Goal: Transaction & Acquisition: Purchase product/service

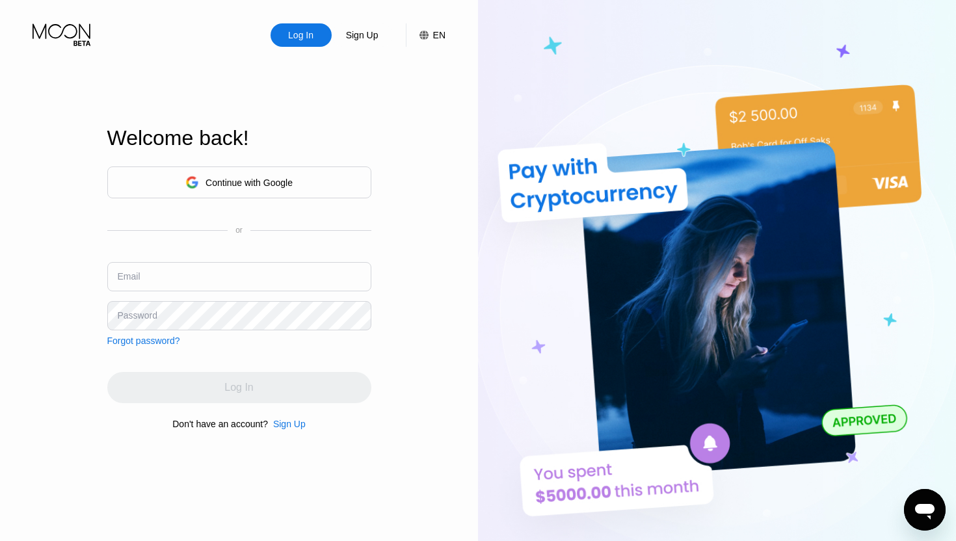
click at [250, 170] on div "Continue with Google" at bounding box center [239, 183] width 264 height 32
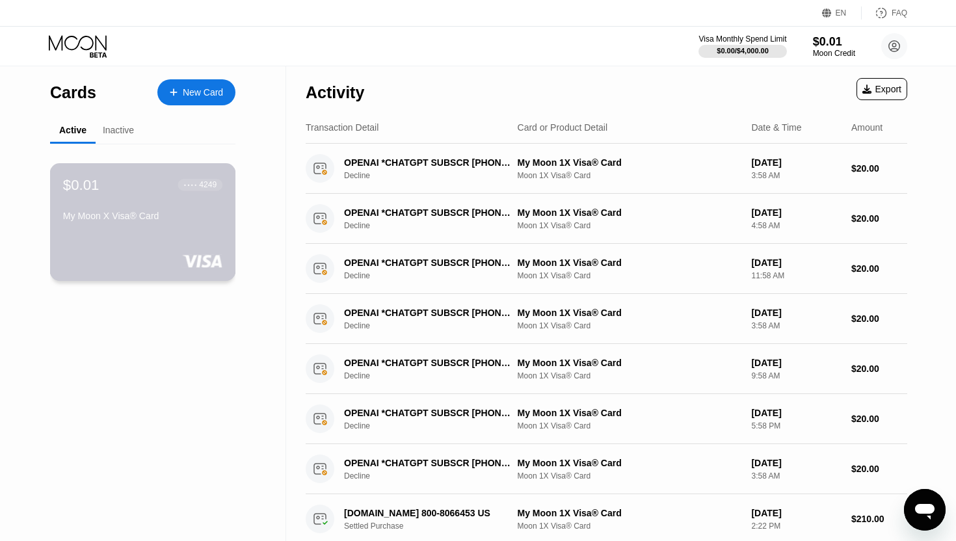
click at [150, 232] on div "$0.01 ● ● ● ● 4249 My Moon X Visa® Card" at bounding box center [143, 222] width 186 height 118
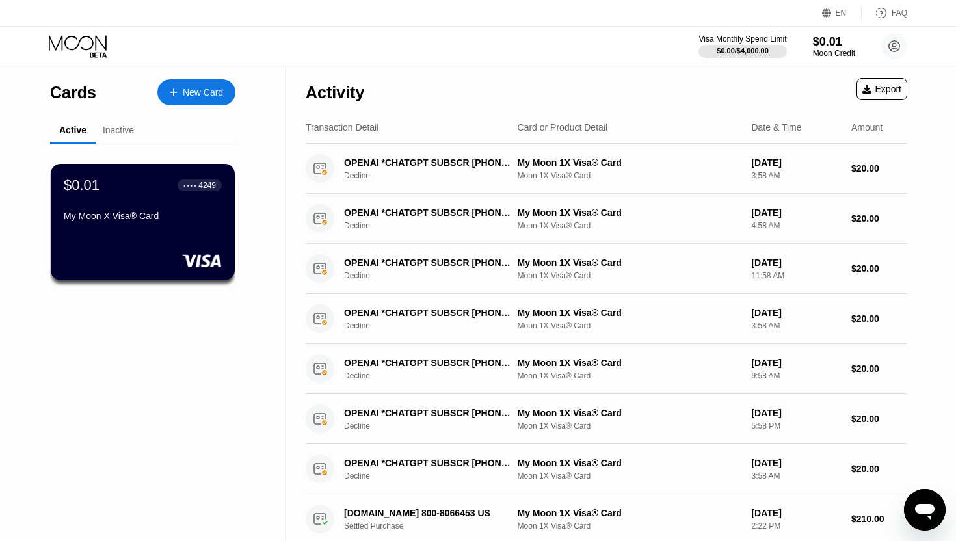
click at [85, 52] on icon at bounding box center [79, 46] width 60 height 23
click at [84, 52] on icon at bounding box center [79, 46] width 60 height 23
click at [83, 38] on icon at bounding box center [79, 46] width 60 height 23
click at [888, 10] on icon at bounding box center [881, 13] width 13 height 13
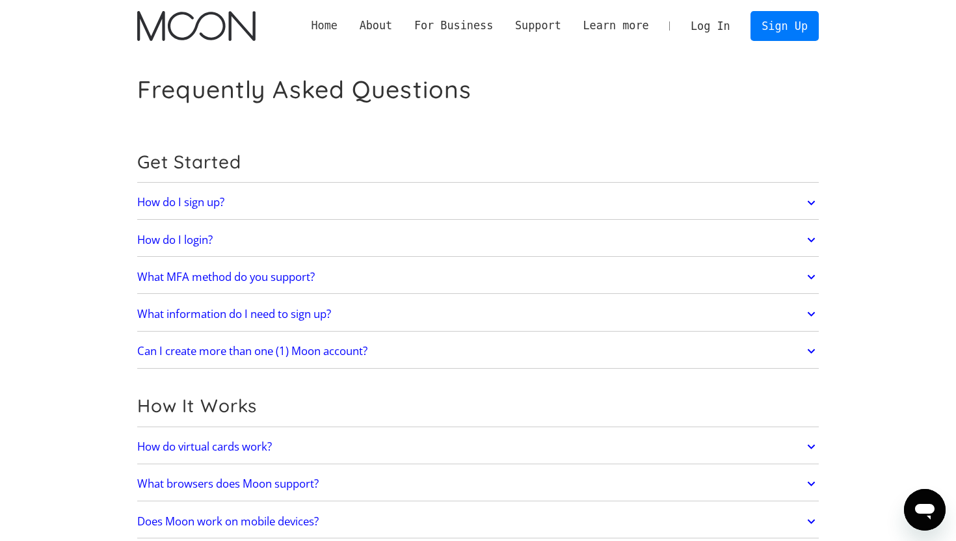
click at [330, 29] on link "Home" at bounding box center [325, 26] width 48 height 16
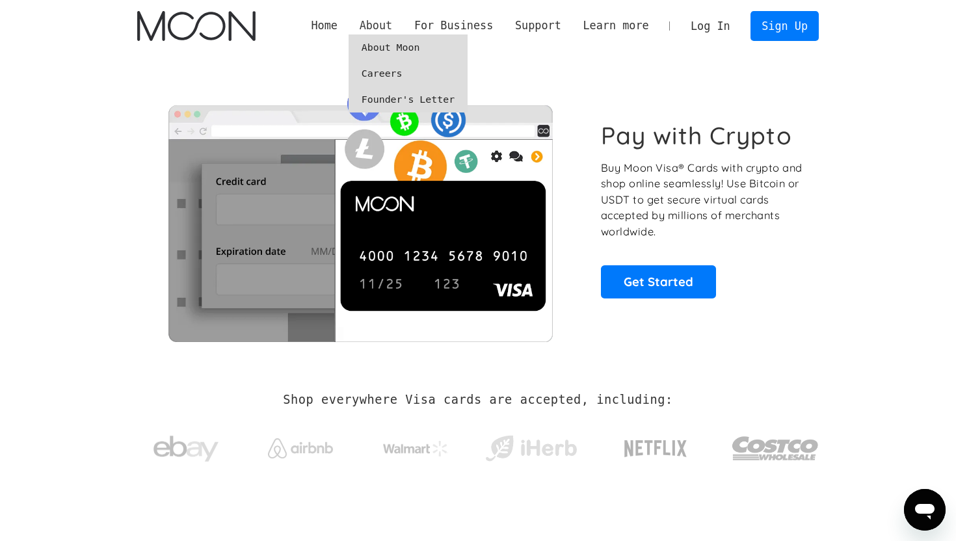
click at [368, 29] on div "About" at bounding box center [376, 26] width 33 height 16
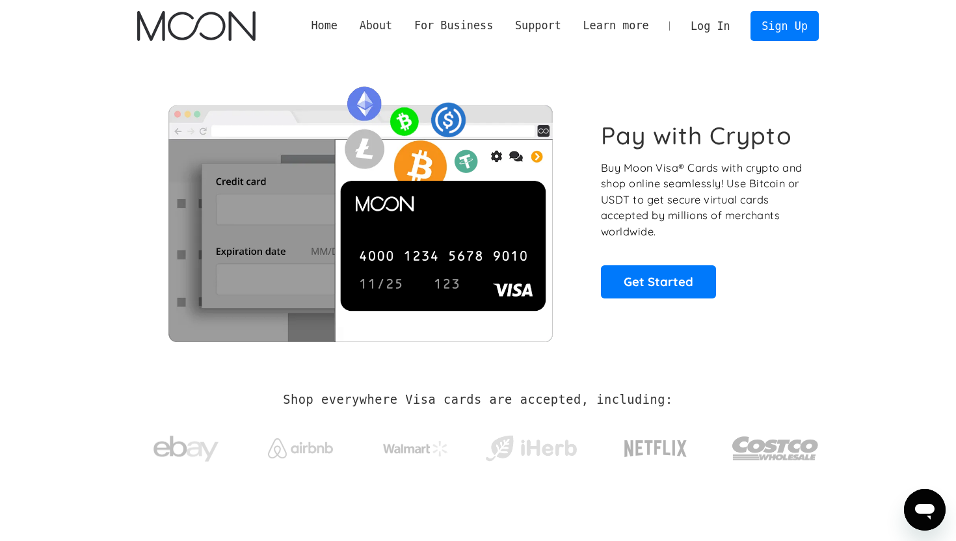
click at [368, 29] on div "About" at bounding box center [376, 26] width 33 height 16
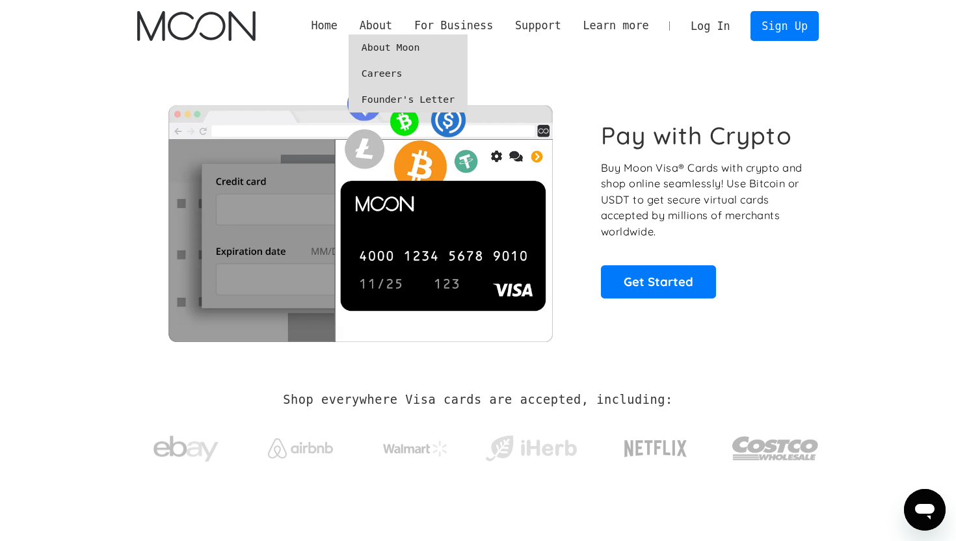
click at [378, 47] on link "About Moon" at bounding box center [408, 47] width 119 height 26
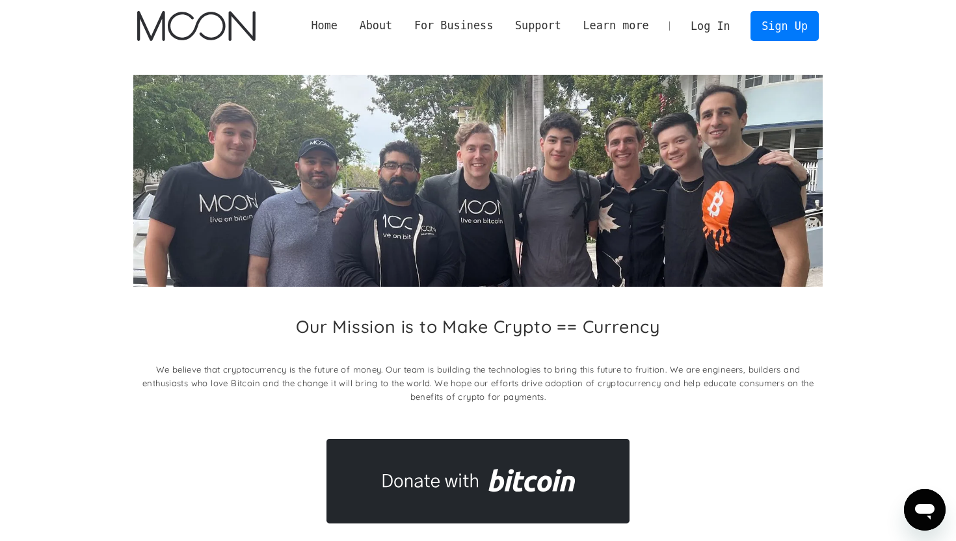
click at [335, 28] on link "Home" at bounding box center [325, 26] width 48 height 16
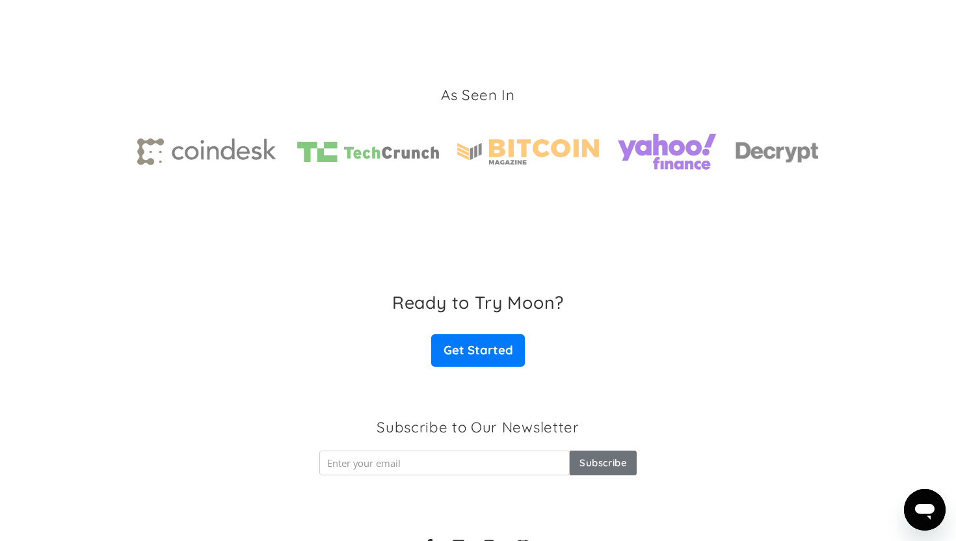
scroll to position [2005, 0]
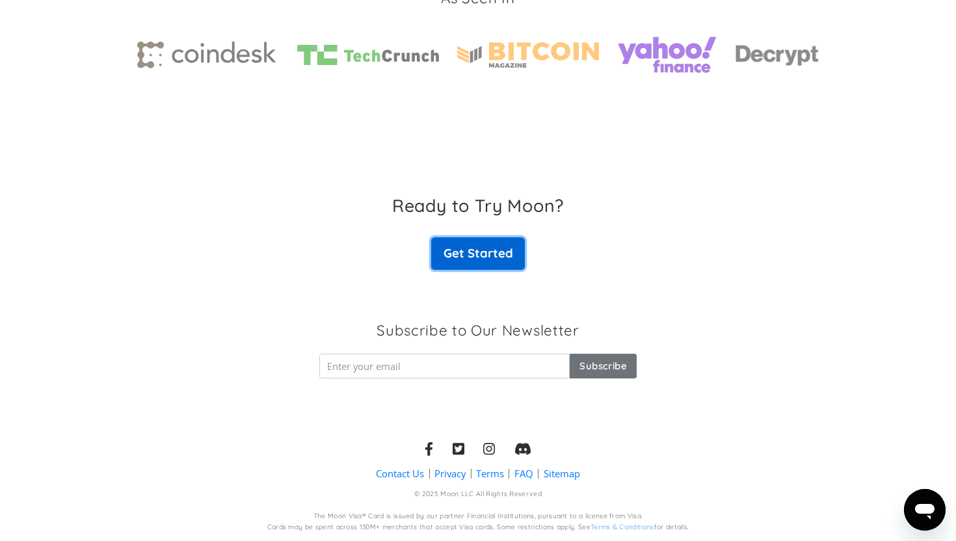
click at [466, 249] on link "Get Started" at bounding box center [478, 253] width 94 height 33
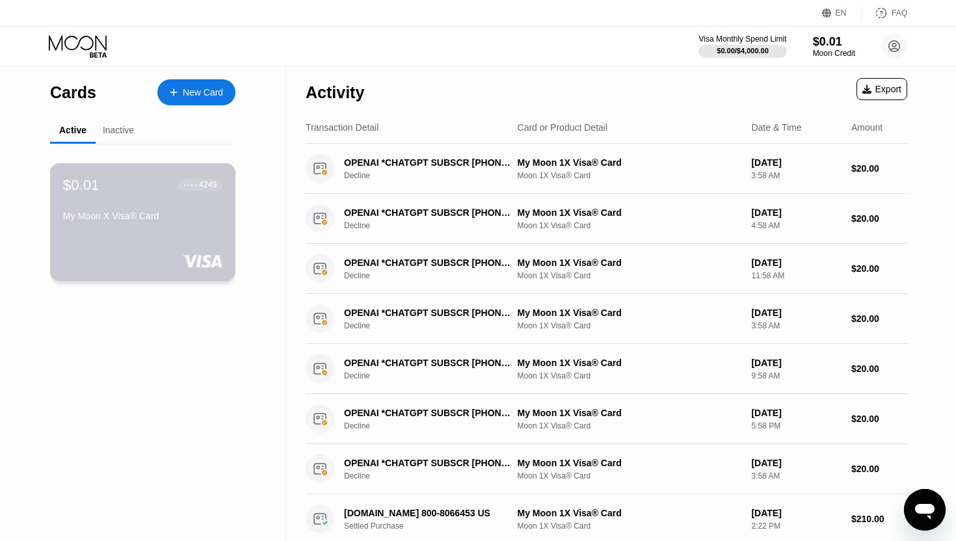
click at [124, 245] on div "$0.01 ● ● ● ● 4249 My Moon X Visa® Card" at bounding box center [143, 222] width 186 height 118
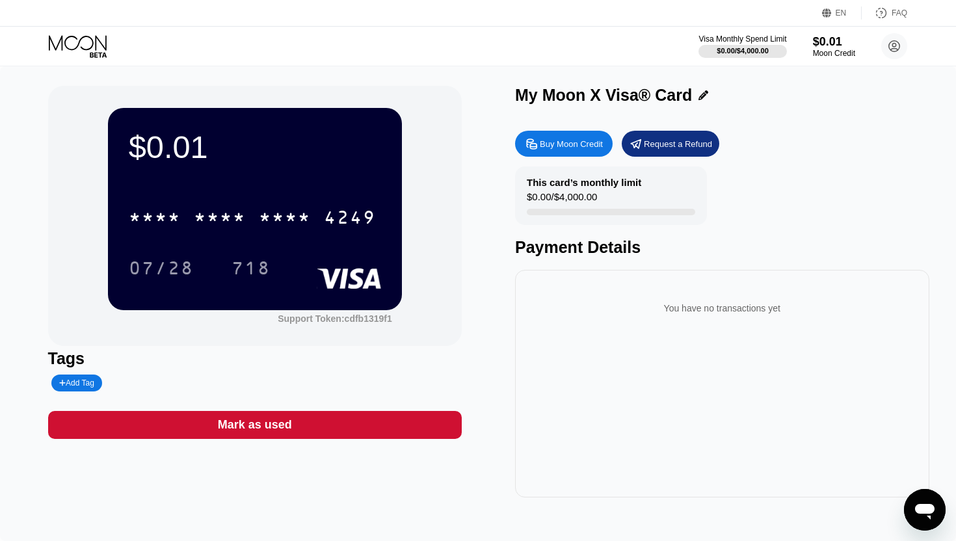
click at [561, 150] on div "Buy Moon Credit" at bounding box center [564, 144] width 98 height 26
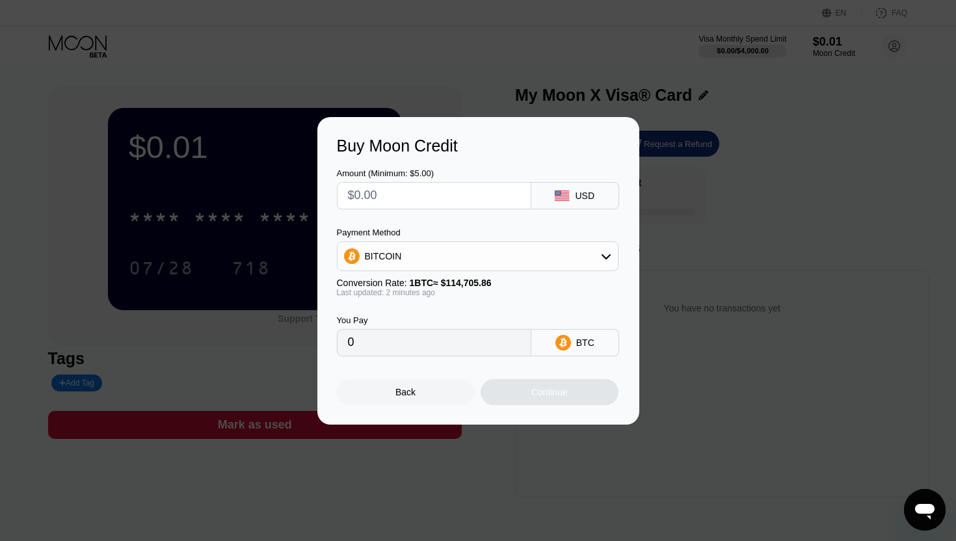
click at [408, 205] on input "text" at bounding box center [434, 196] width 172 height 26
type input "$1"
type input "0.00000872"
type input "$14"
type input "0.00012206"
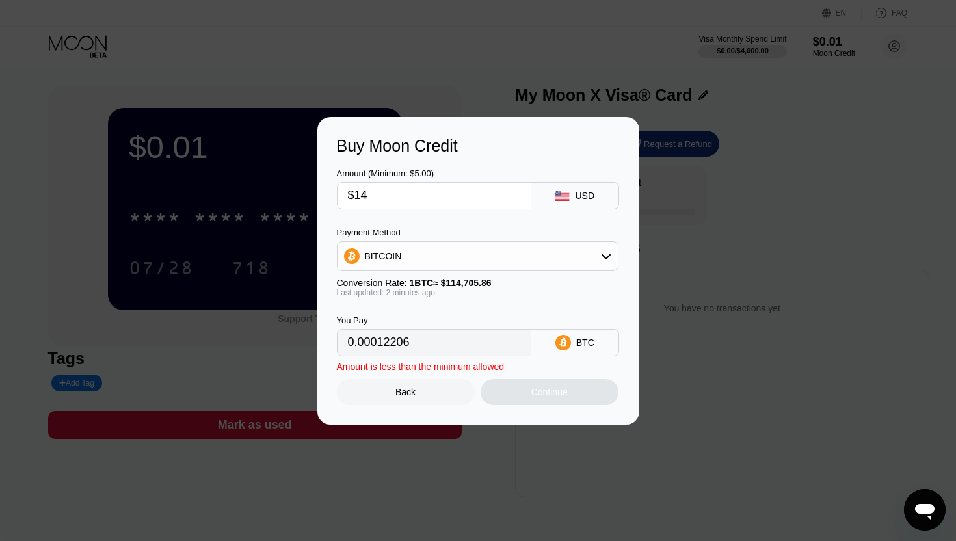
type input "$144"
type input "0.00125539"
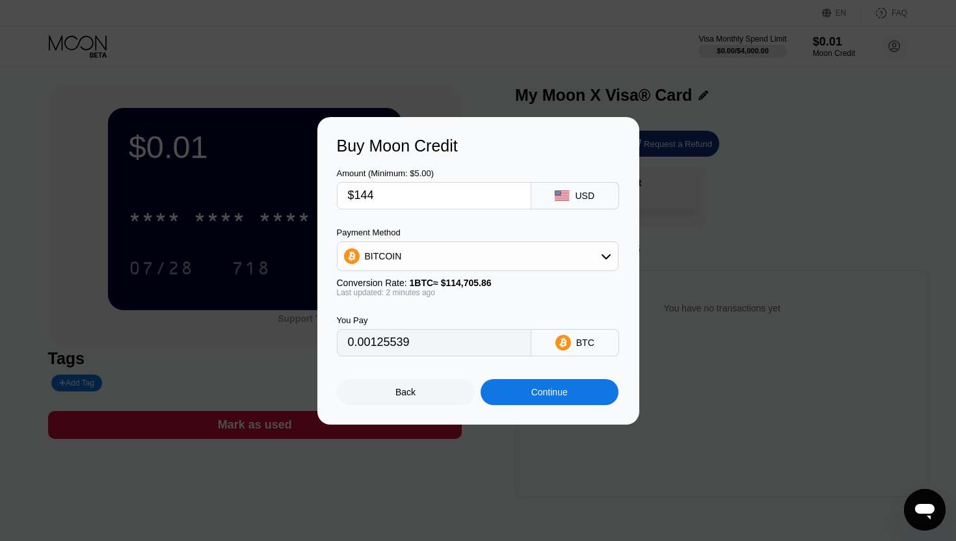
type input "$1448"
type input "0.01262360"
type input "$1448"
click at [603, 260] on icon at bounding box center [606, 256] width 10 height 10
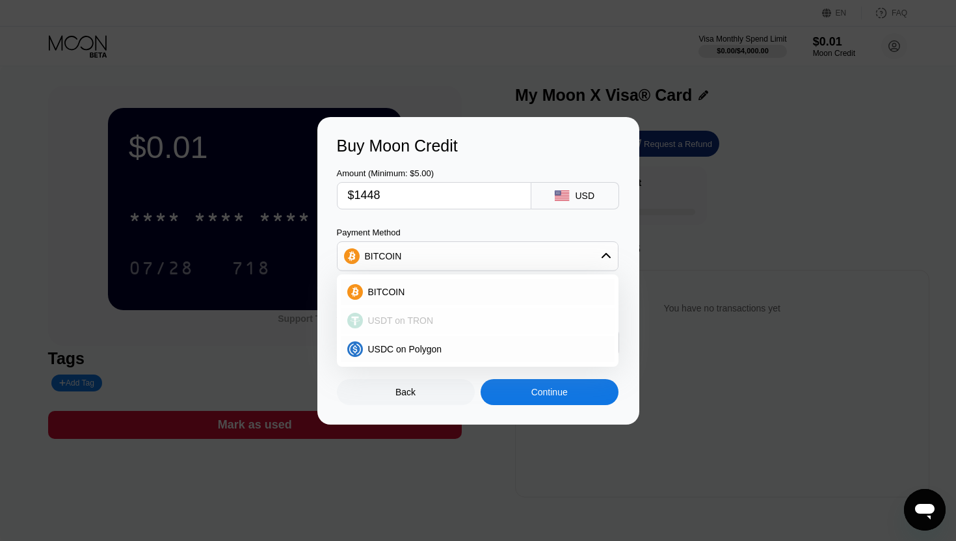
click at [425, 321] on span "USDT on TRON" at bounding box center [401, 320] width 66 height 10
type input "1462.63"
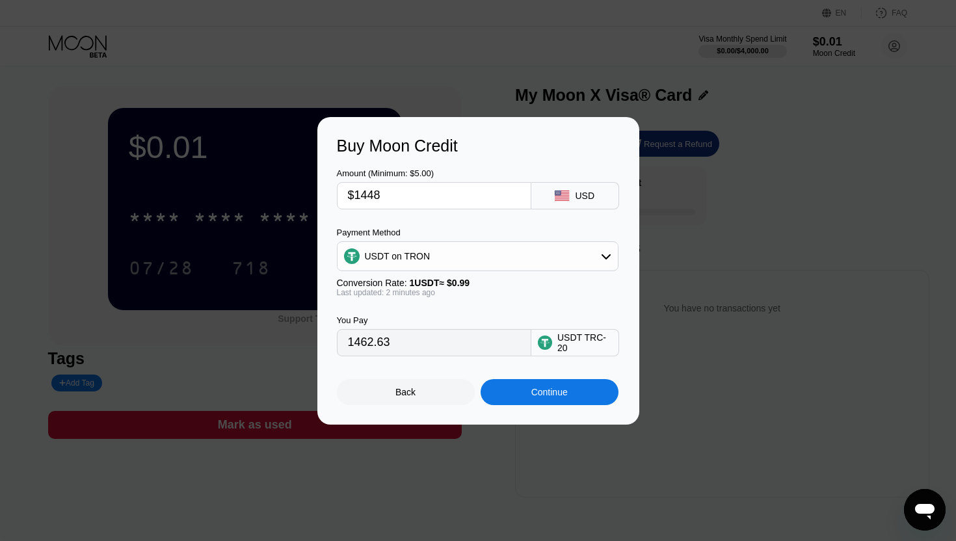
drag, startPoint x: 404, startPoint y: 342, endPoint x: 298, endPoint y: 342, distance: 106.0
click at [298, 342] on div "Buy Moon Credit Amount (Minimum: $5.00) $1448 USD Payment Method USDT on TRON C…" at bounding box center [478, 271] width 956 height 308
click at [764, 183] on div "Buy Moon Credit Amount (Minimum: $5.00) $1448 USD Payment Method USDT on TRON C…" at bounding box center [478, 271] width 956 height 308
click at [417, 390] on div "Back" at bounding box center [406, 392] width 138 height 26
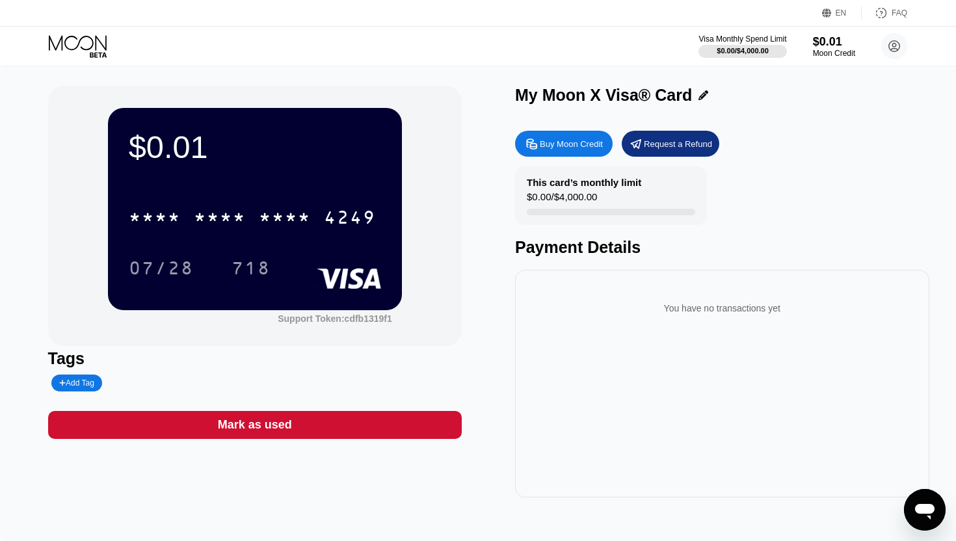
click at [669, 147] on div "Request a Refund" at bounding box center [678, 144] width 68 height 11
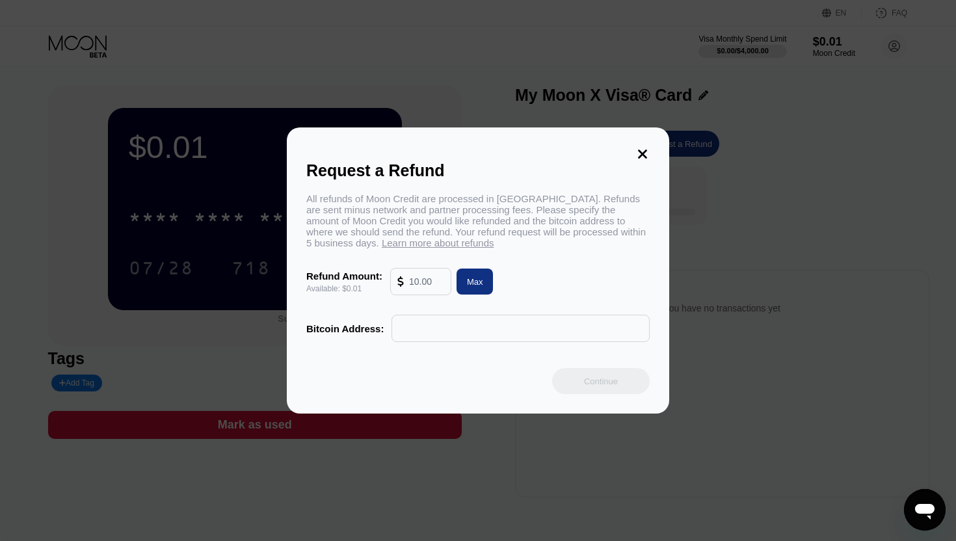
click at [659, 144] on div "Request a Refund All refunds of Moon Credit are processed in Bitcoin. Refunds a…" at bounding box center [478, 270] width 382 height 286
click at [638, 155] on icon at bounding box center [642, 154] width 14 height 14
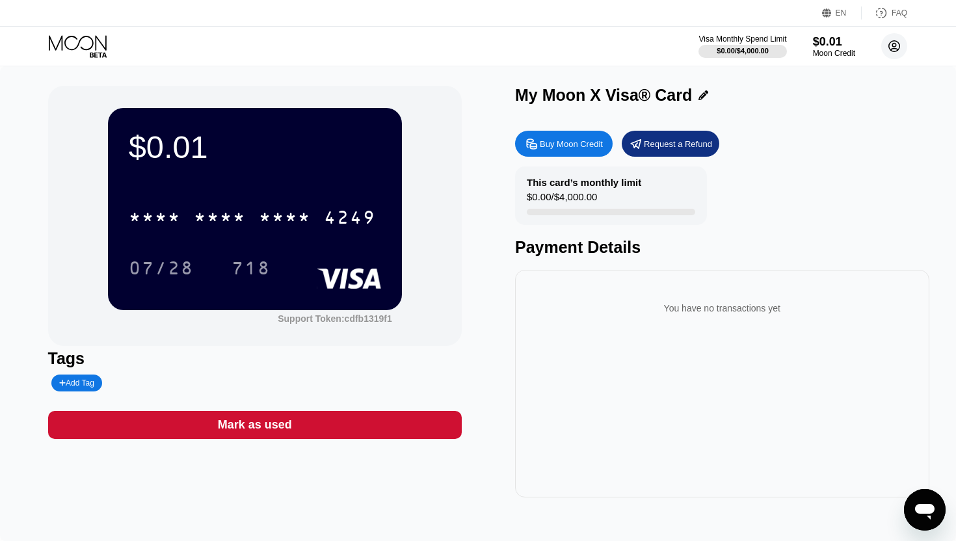
click at [894, 47] on circle at bounding box center [894, 46] width 26 height 26
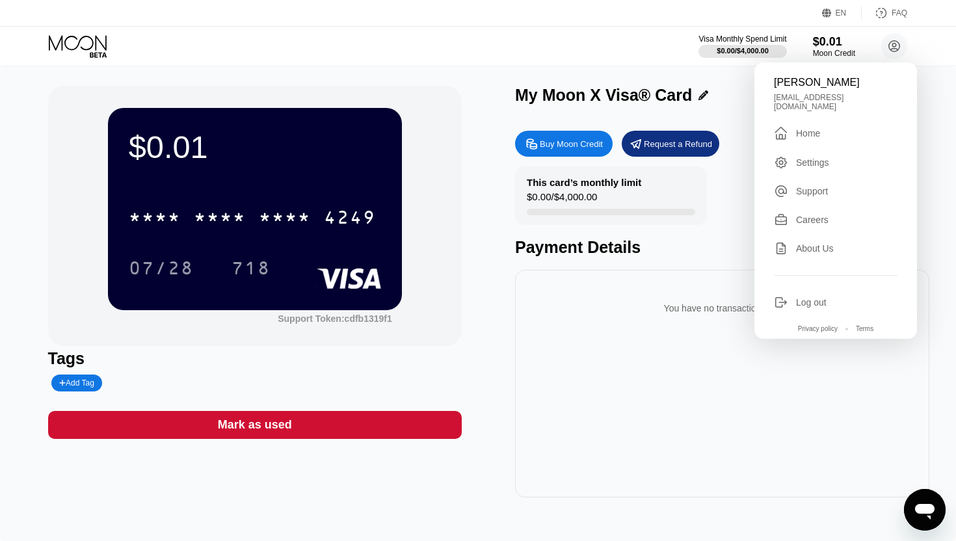
click at [815, 157] on div "Settings" at bounding box center [812, 162] width 33 height 10
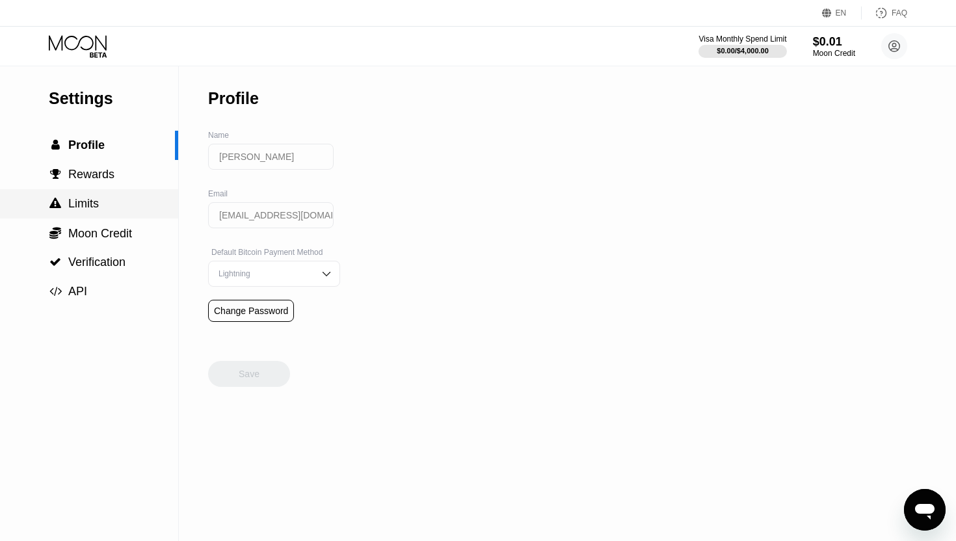
click at [98, 195] on div " Limits" at bounding box center [89, 203] width 178 height 29
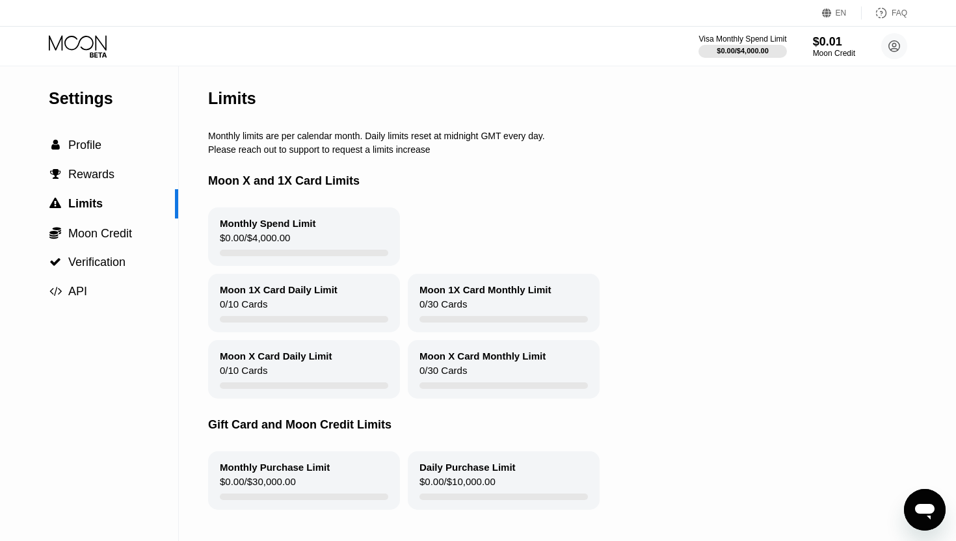
scroll to position [14, 0]
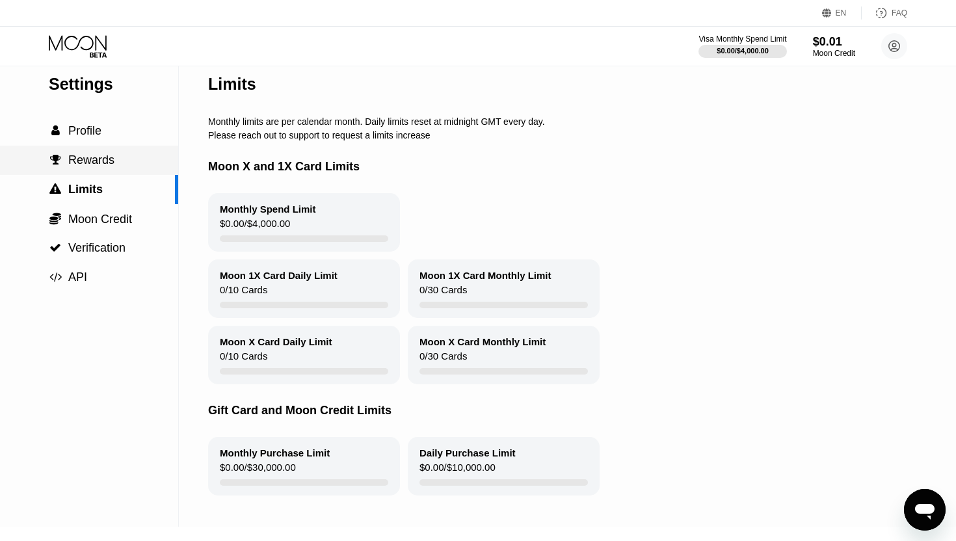
click at [81, 164] on span "Rewards" at bounding box center [91, 160] width 46 height 13
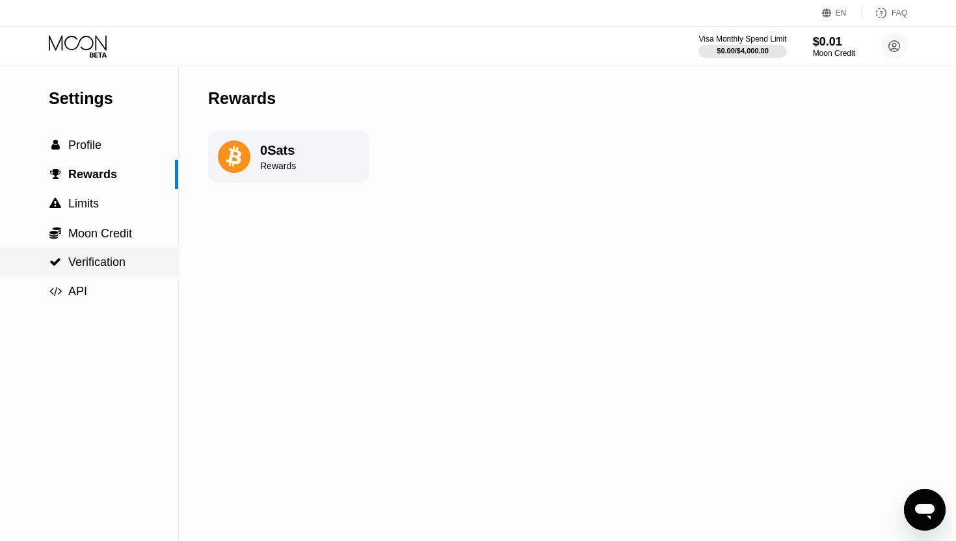
click at [110, 260] on span "Verification" at bounding box center [96, 262] width 57 height 13
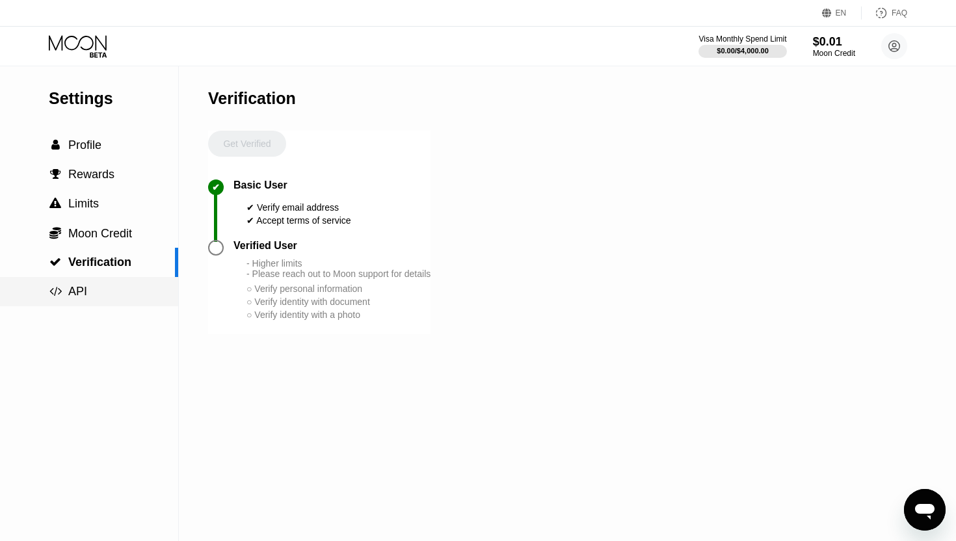
click at [85, 300] on div " API" at bounding box center [89, 291] width 178 height 29
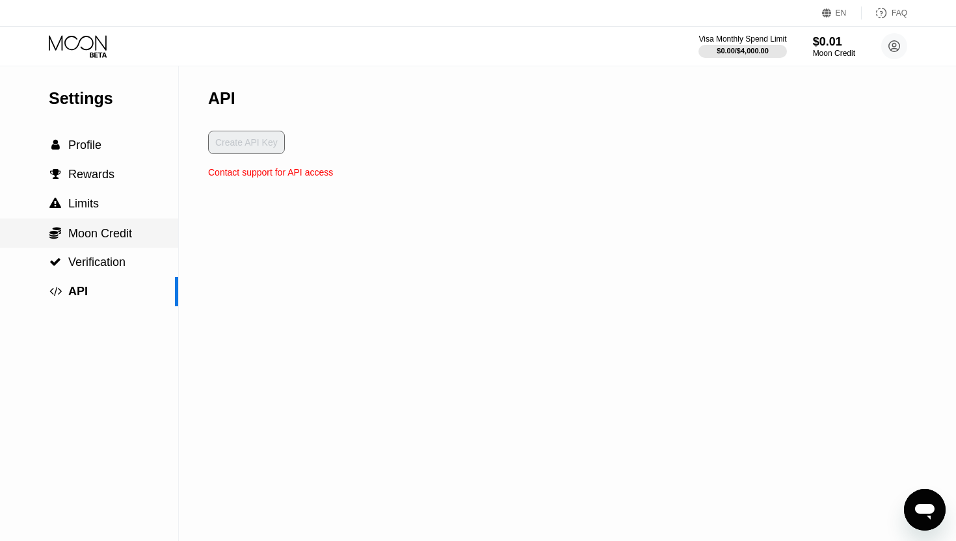
click at [82, 234] on span "Moon Credit" at bounding box center [100, 233] width 64 height 13
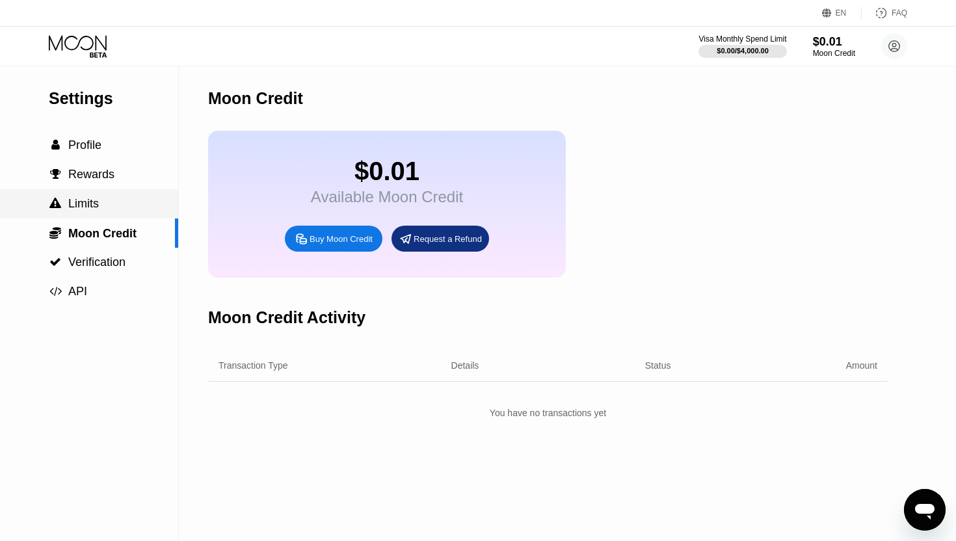
click at [87, 198] on span "Limits" at bounding box center [83, 203] width 31 height 13
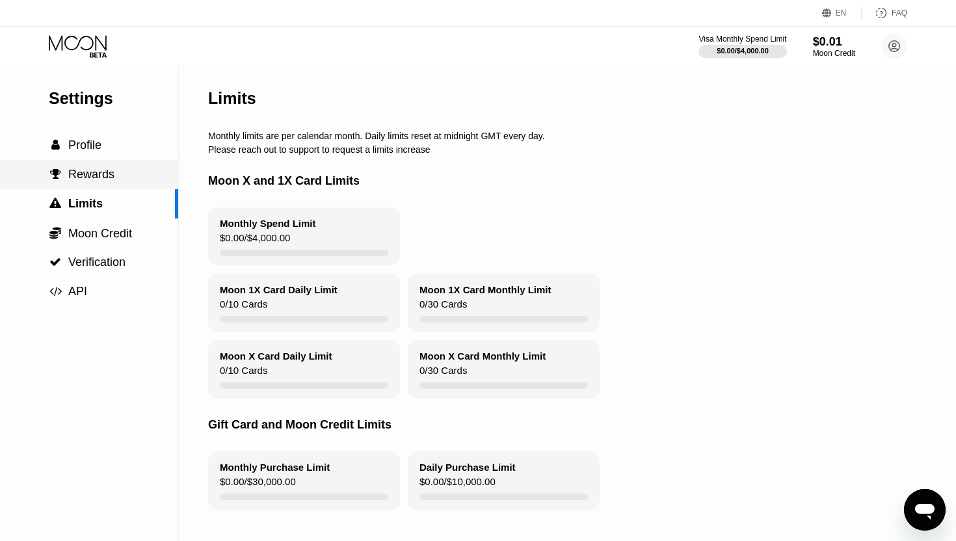
click at [87, 180] on span "Rewards" at bounding box center [91, 174] width 46 height 13
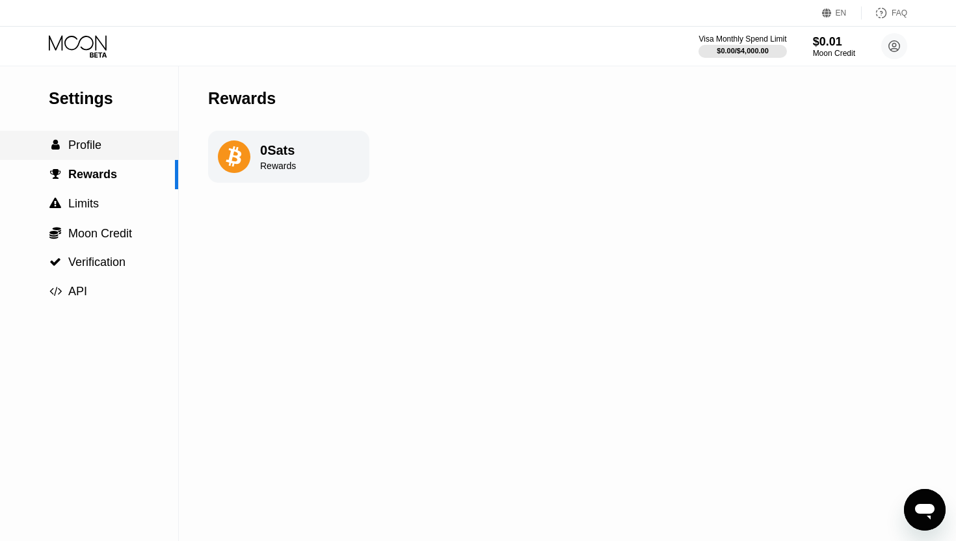
click at [93, 133] on div " Profile" at bounding box center [89, 145] width 178 height 29
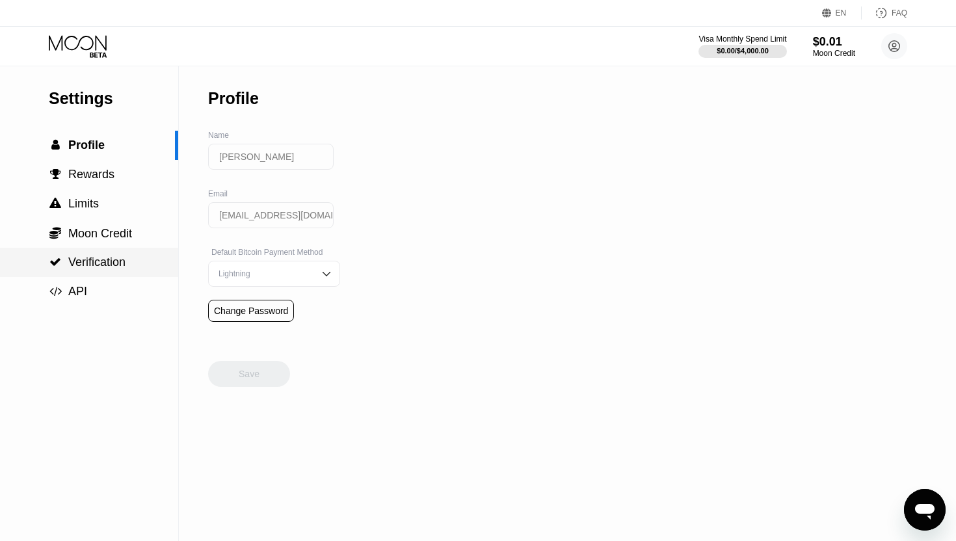
click at [64, 260] on div " Verification" at bounding box center [87, 263] width 77 height 14
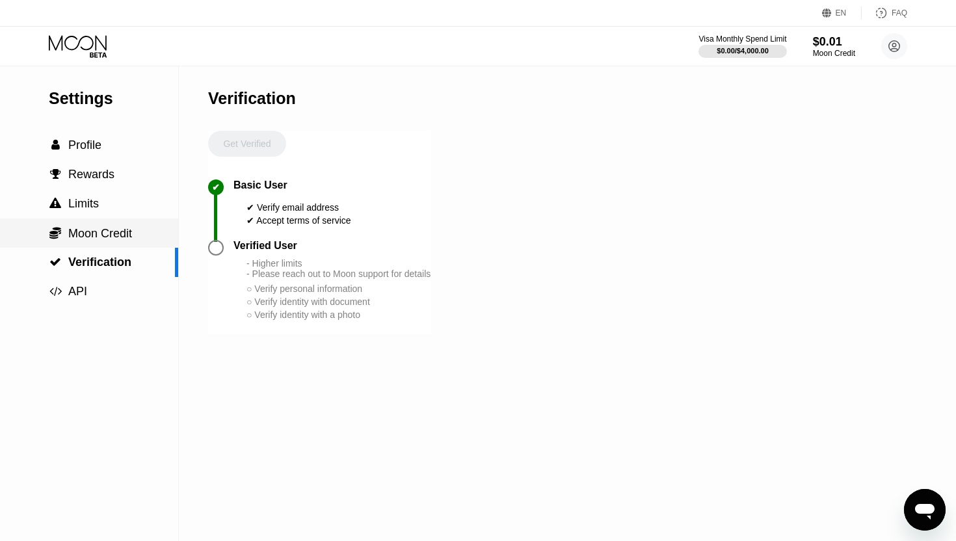
click at [96, 241] on div " Moon Credit" at bounding box center [89, 233] width 178 height 29
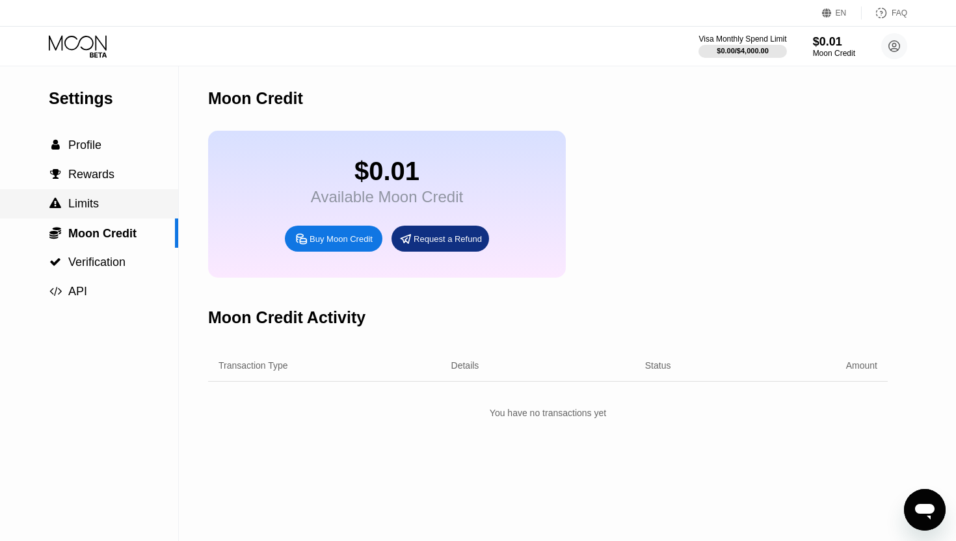
click at [100, 203] on div " Limits" at bounding box center [89, 204] width 178 height 14
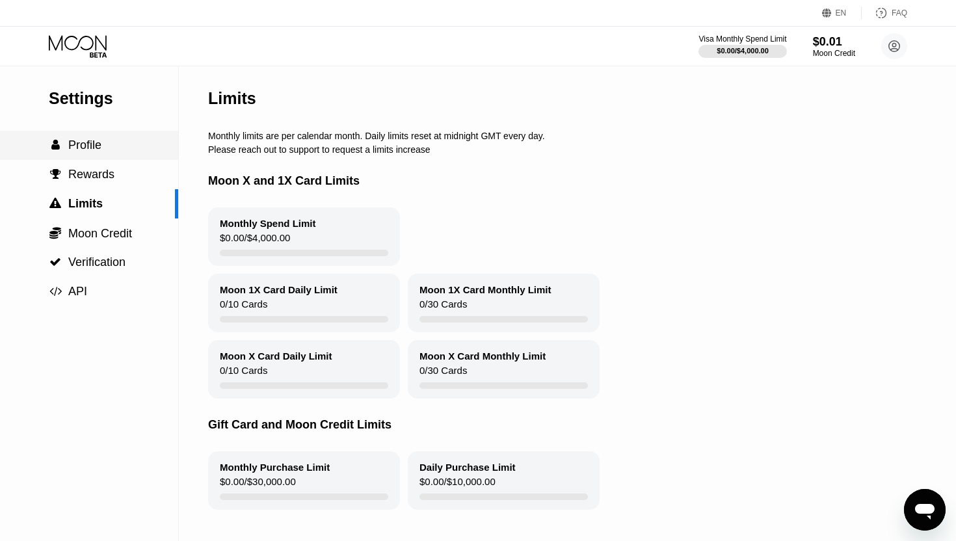
click at [92, 154] on div " Profile" at bounding box center [89, 145] width 178 height 29
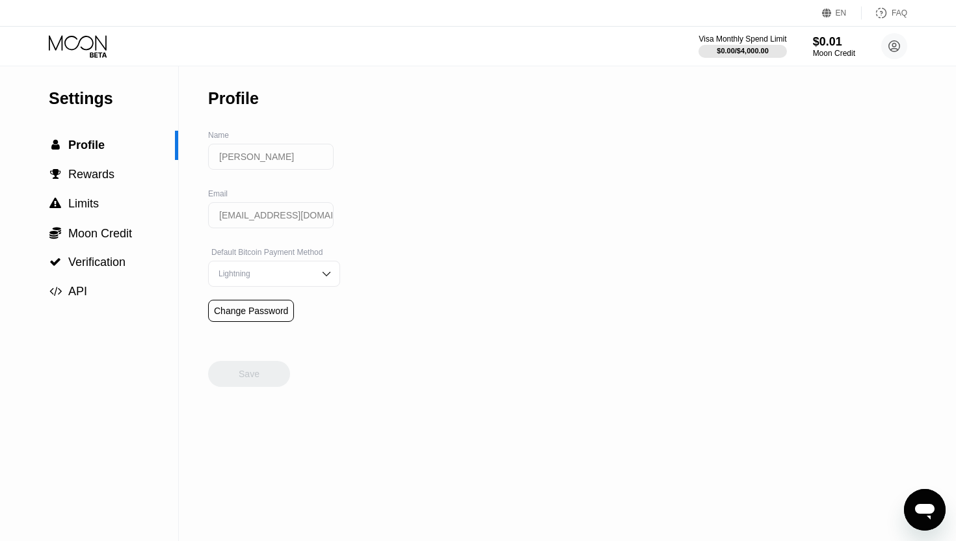
click at [71, 47] on icon at bounding box center [79, 46] width 60 height 23
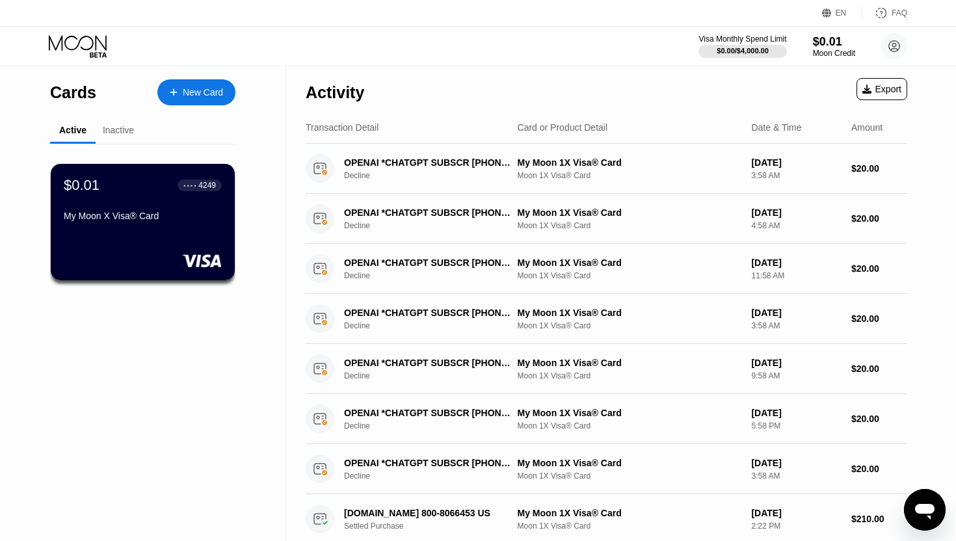
click at [848, 20] on div "EN Language Select an item Save FAQ" at bounding box center [478, 13] width 956 height 27
click at [892, 42] on circle at bounding box center [894, 46] width 26 height 26
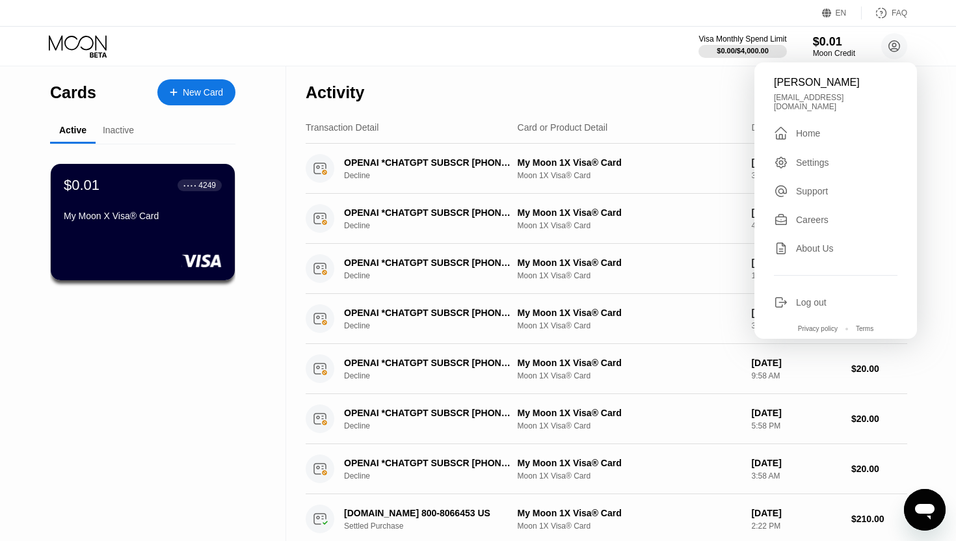
click at [808, 128] on div "Home" at bounding box center [808, 133] width 24 height 10
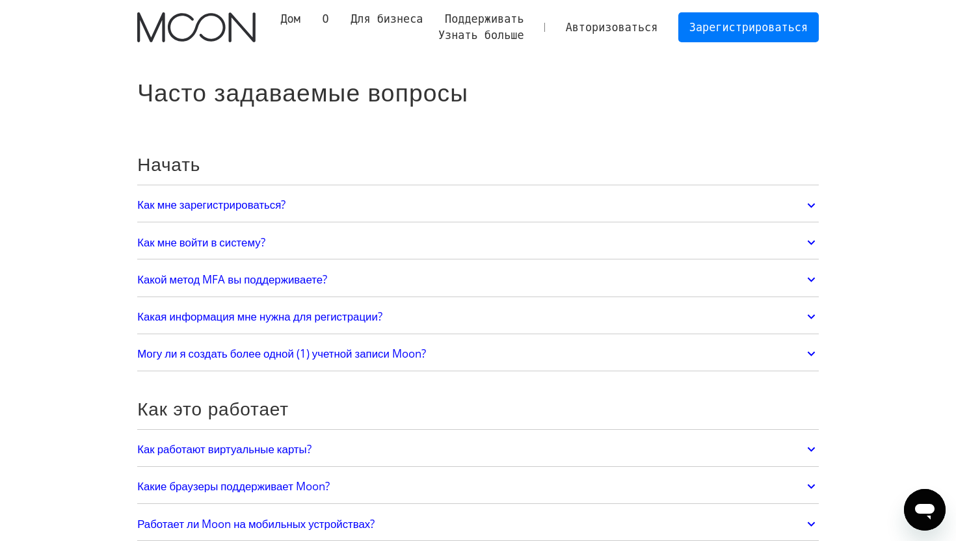
click at [516, 274] on link "Какой метод MFA вы поддерживаете?" at bounding box center [478, 279] width 682 height 27
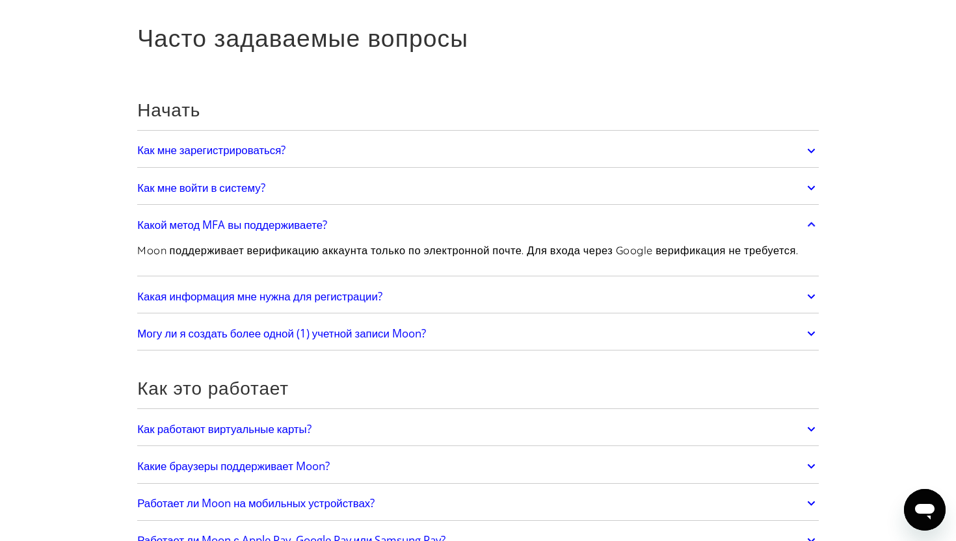
scroll to position [58, 0]
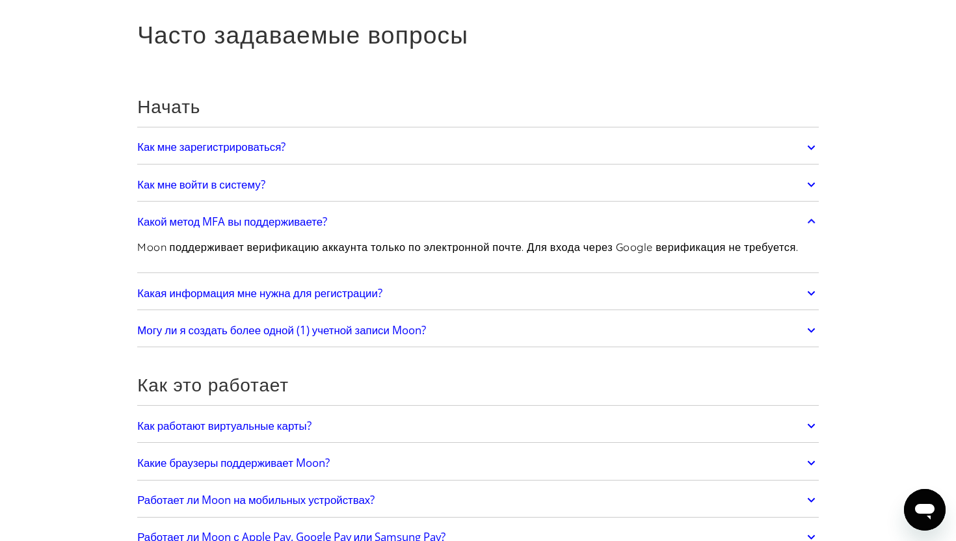
click at [790, 303] on link "Какая информация мне нужна для регистрации?" at bounding box center [478, 293] width 682 height 27
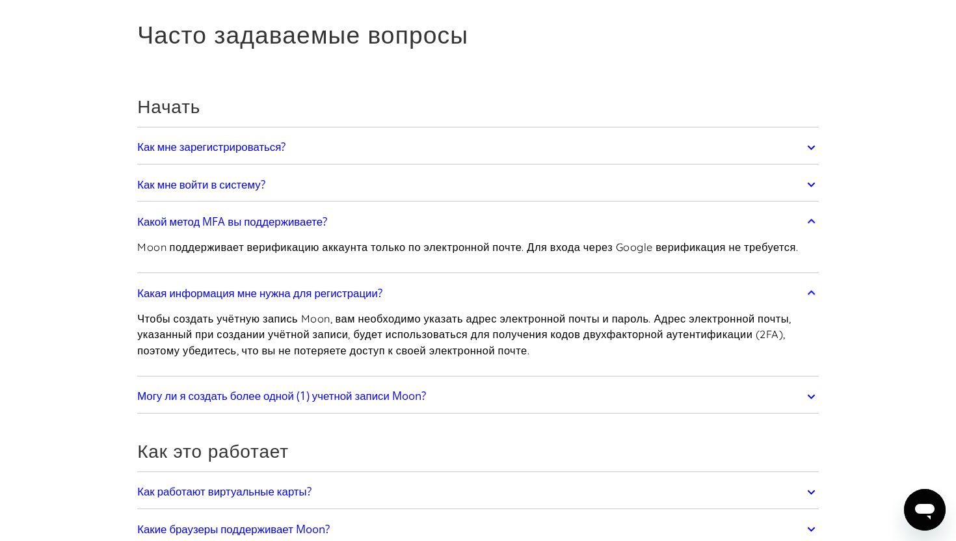
click at [790, 303] on link "Какая информация мне нужна для регистрации?" at bounding box center [478, 293] width 682 height 27
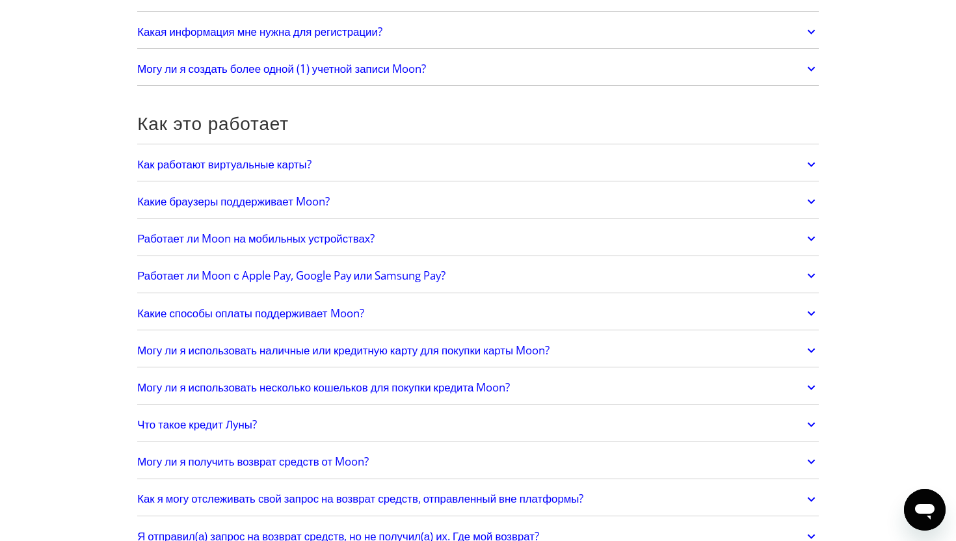
scroll to position [330, 0]
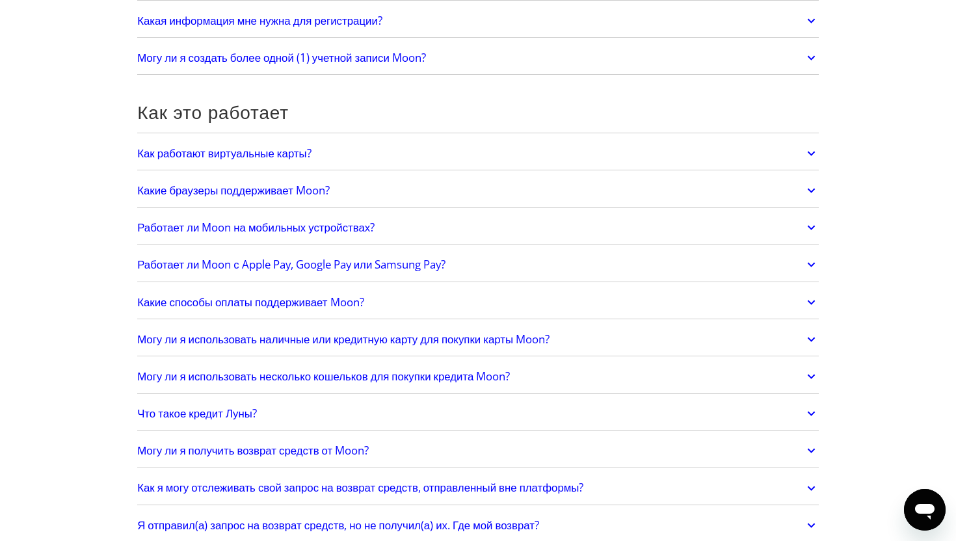
click at [593, 278] on link "Работает ли Moon с Apple Pay, Google Pay или Samsung Pay?" at bounding box center [478, 264] width 682 height 27
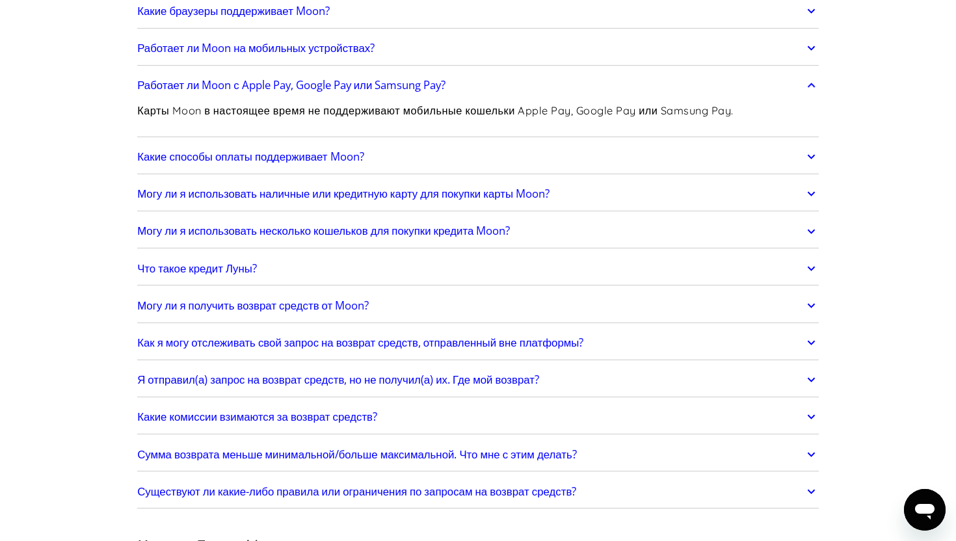
scroll to position [511, 0]
click at [588, 170] on link "Какие способы оплаты поддерживает Moon?" at bounding box center [478, 155] width 682 height 27
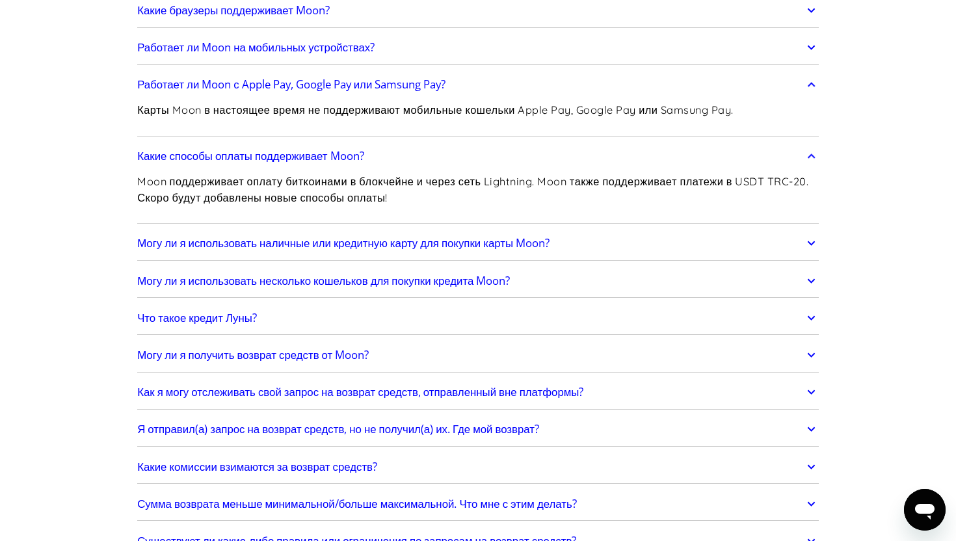
click at [589, 170] on link "Какие способы оплаты поддерживает Moon?" at bounding box center [478, 155] width 682 height 27
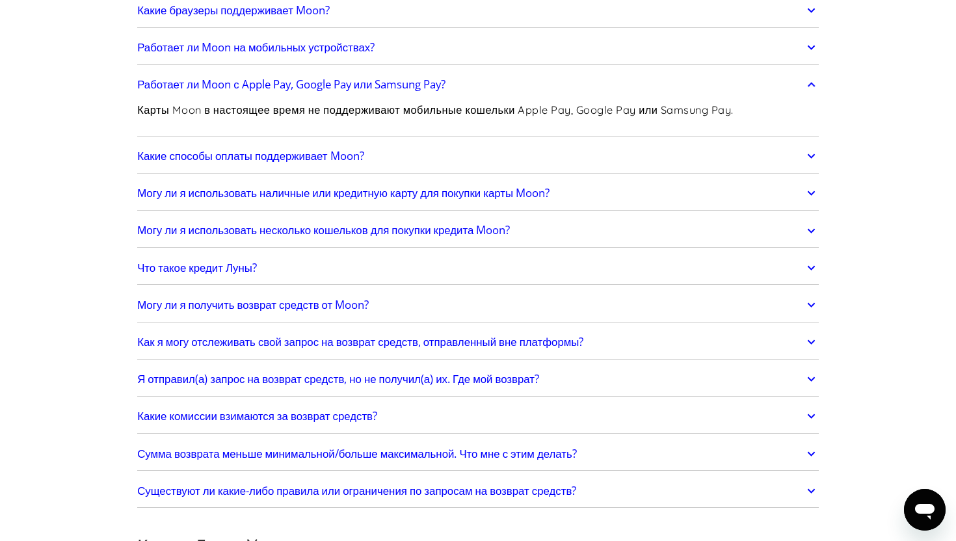
click at [546, 200] on font "Могу ли я использовать наличные или кредитную карту для покупки карты Moon?" at bounding box center [343, 192] width 412 height 15
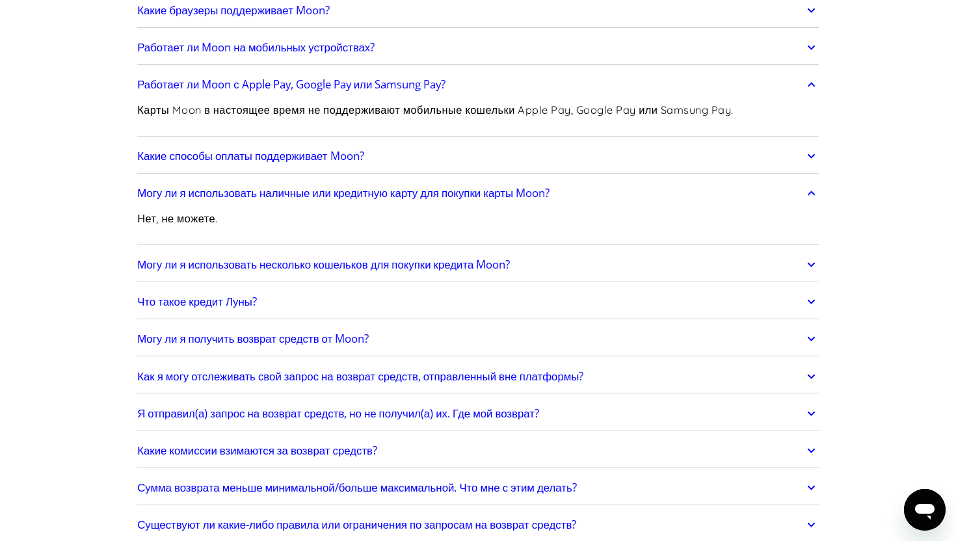
click at [546, 200] on font "Могу ли я использовать наличные или кредитную карту для покупки карты Moon?" at bounding box center [343, 192] width 412 height 15
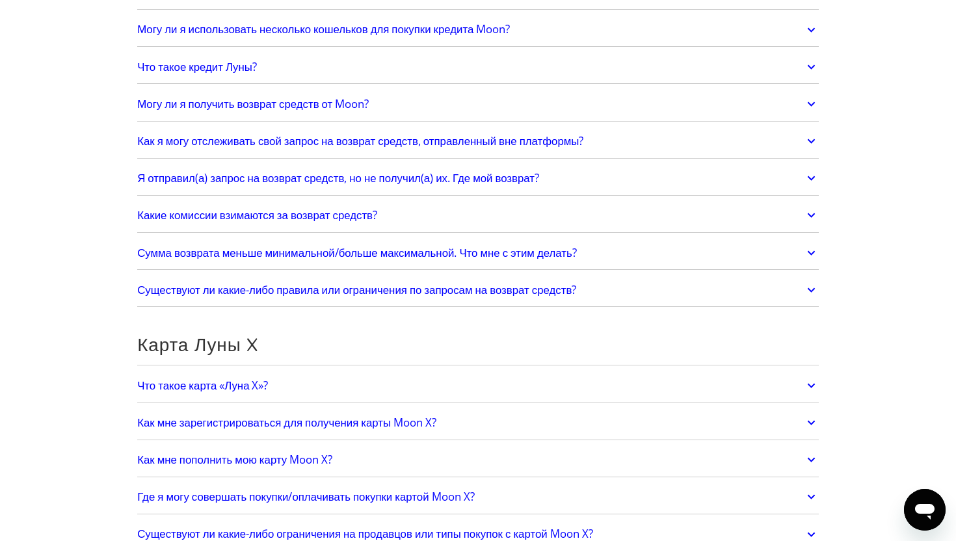
scroll to position [714, 0]
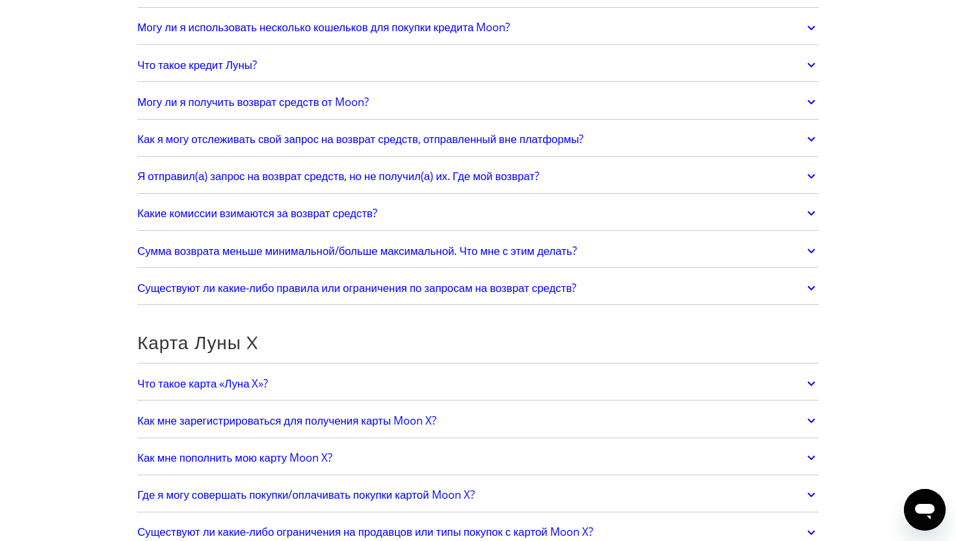
click at [528, 113] on link "Могу ли я получить возврат средств от Moon?" at bounding box center [478, 101] width 682 height 27
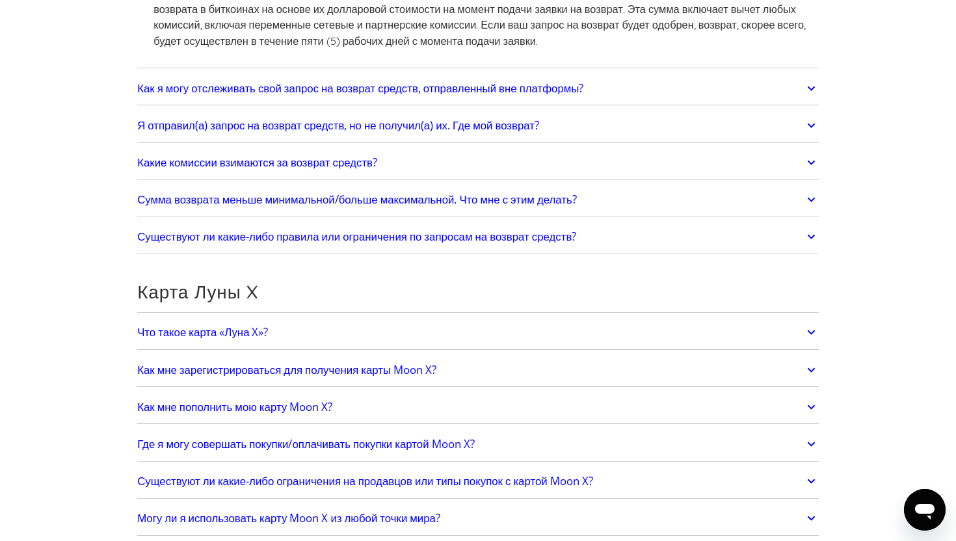
scroll to position [1041, 0]
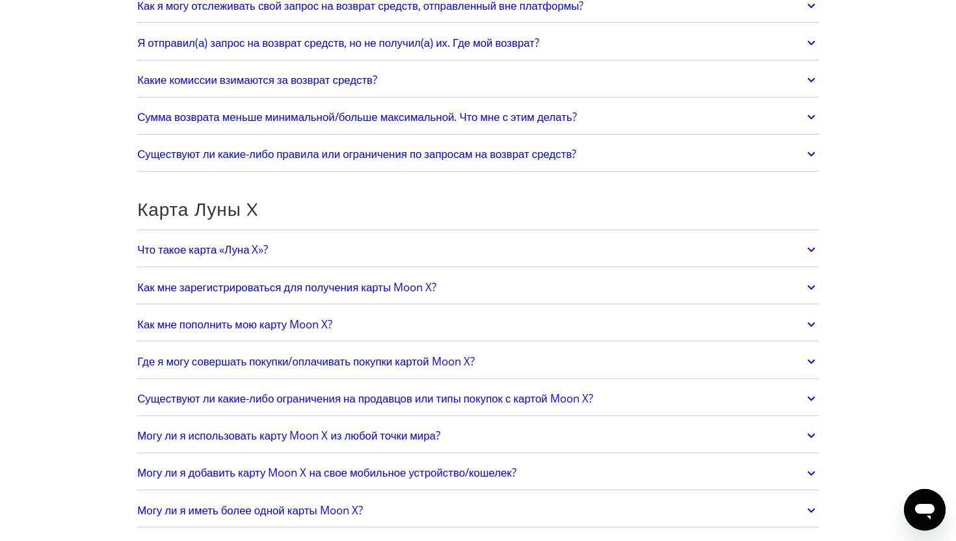
click at [477, 263] on link "Что такое карта «Луна X»?" at bounding box center [478, 249] width 682 height 27
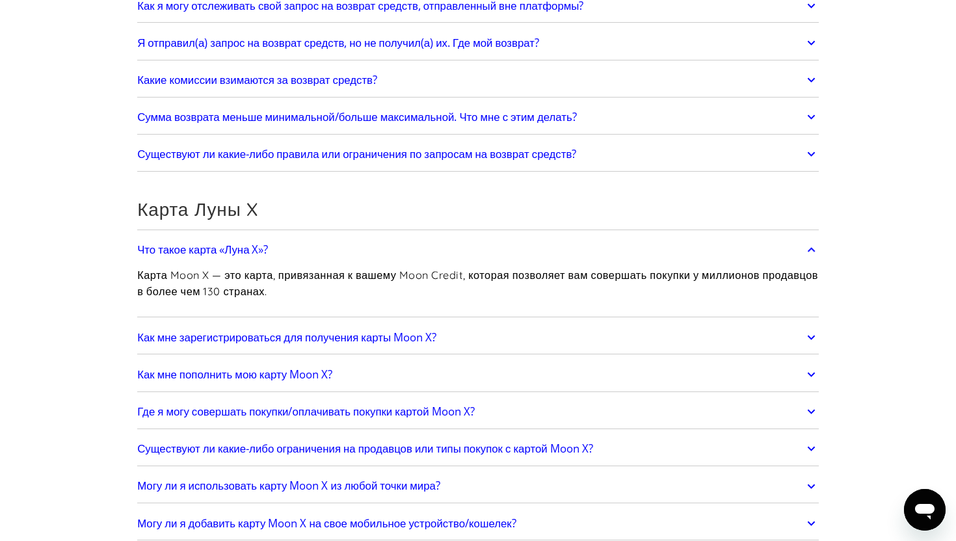
click at [432, 345] on link "Как мне зарегистрироваться для получения карты Moon X?" at bounding box center [478, 337] width 682 height 27
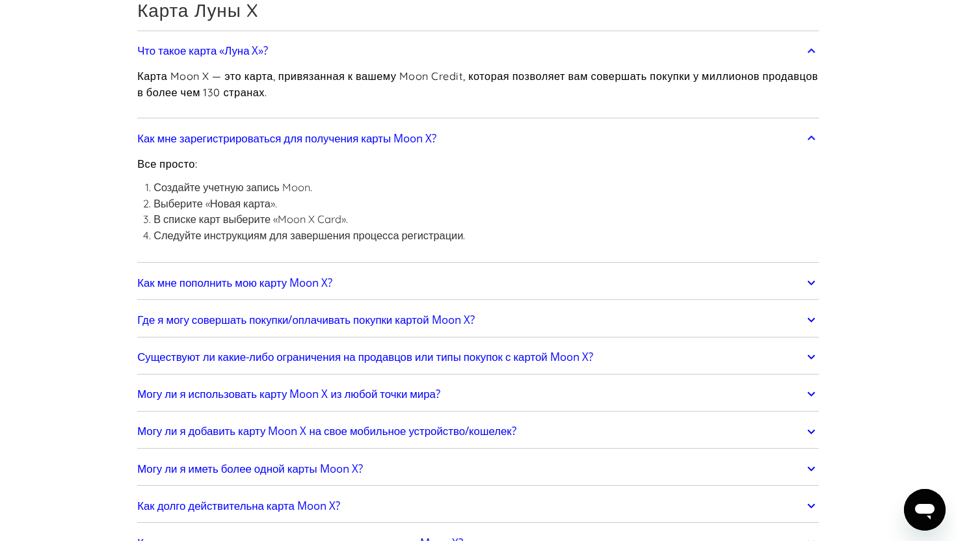
scroll to position [1242, 0]
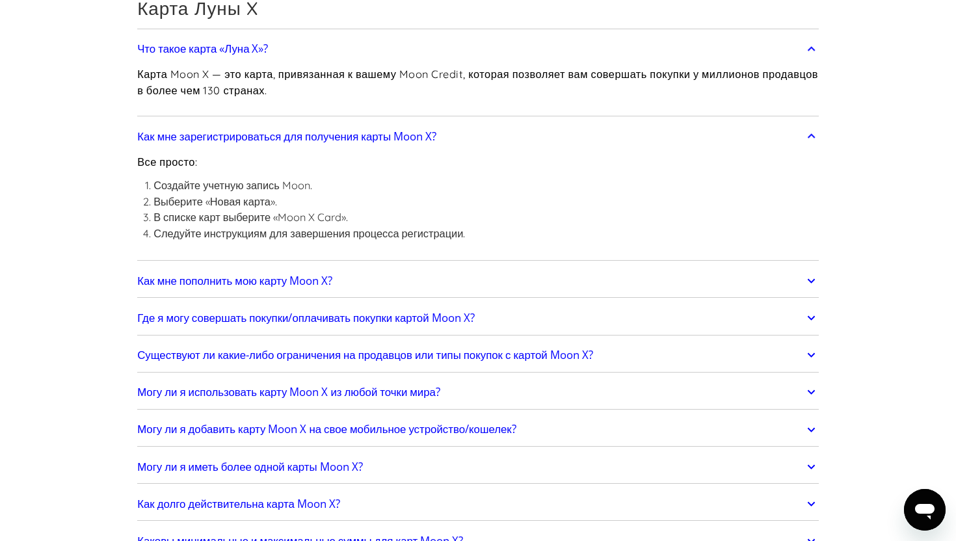
click at [448, 291] on link "Как мне пополнить мою карту Moon X?" at bounding box center [478, 280] width 682 height 27
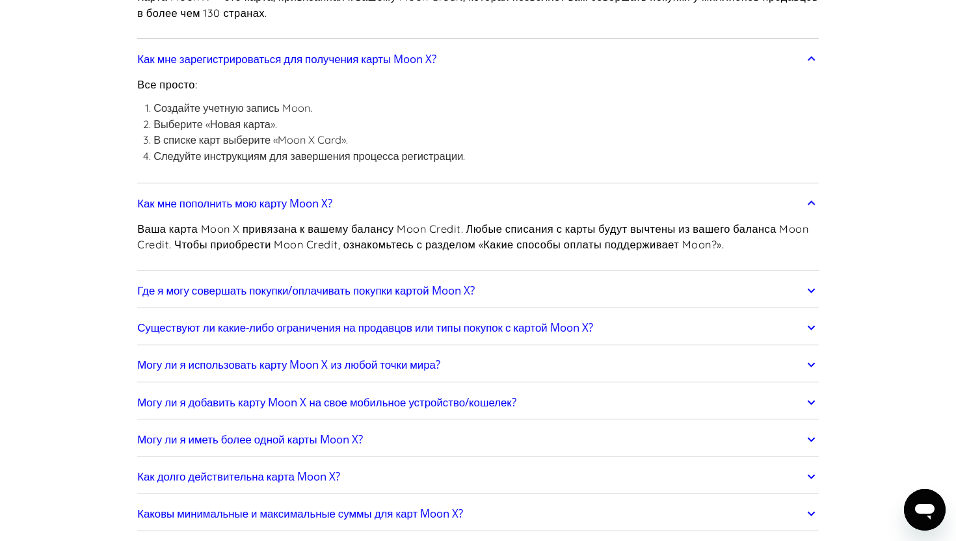
scroll to position [1372, 0]
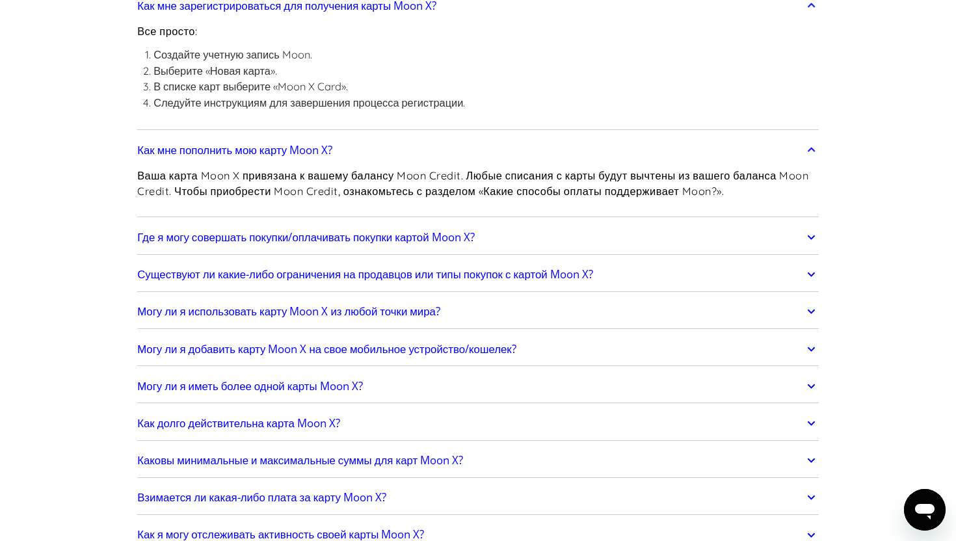
click at [436, 245] on font "Где я могу совершать покупки/оплачивать покупки картой Moon X?" at bounding box center [305, 237] width 337 height 15
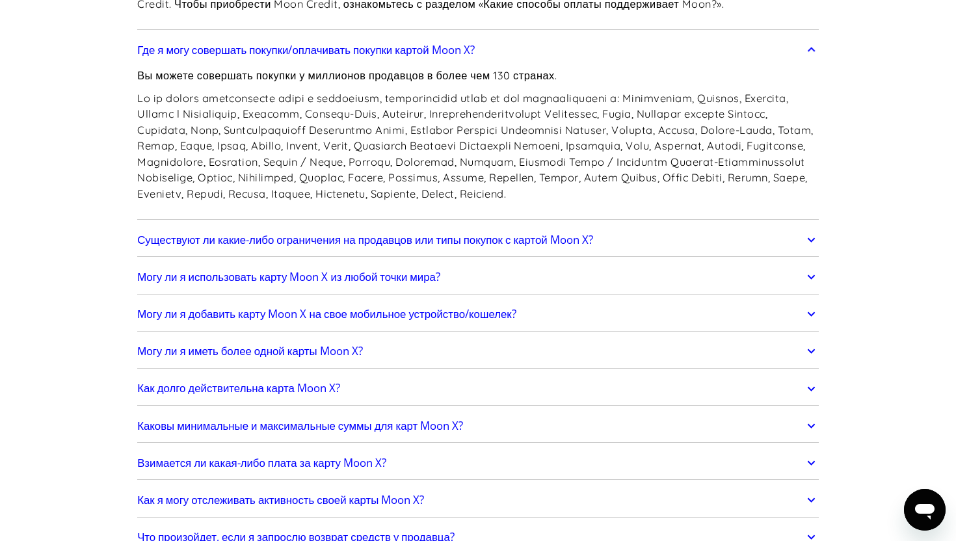
scroll to position [1566, 0]
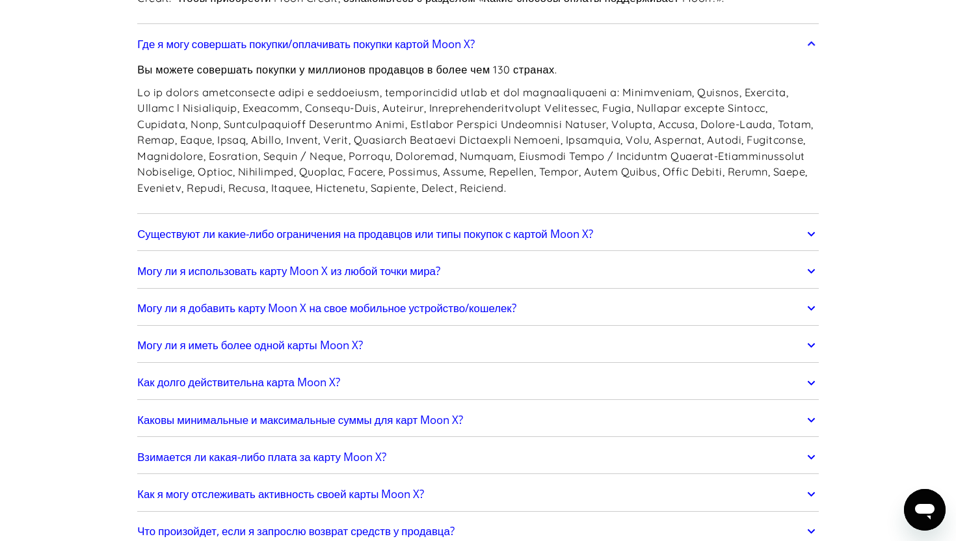
click at [491, 241] on font "Существуют ли какие-либо ограничения на продавцов или типы покупок с картой Moo…" at bounding box center [365, 233] width 456 height 15
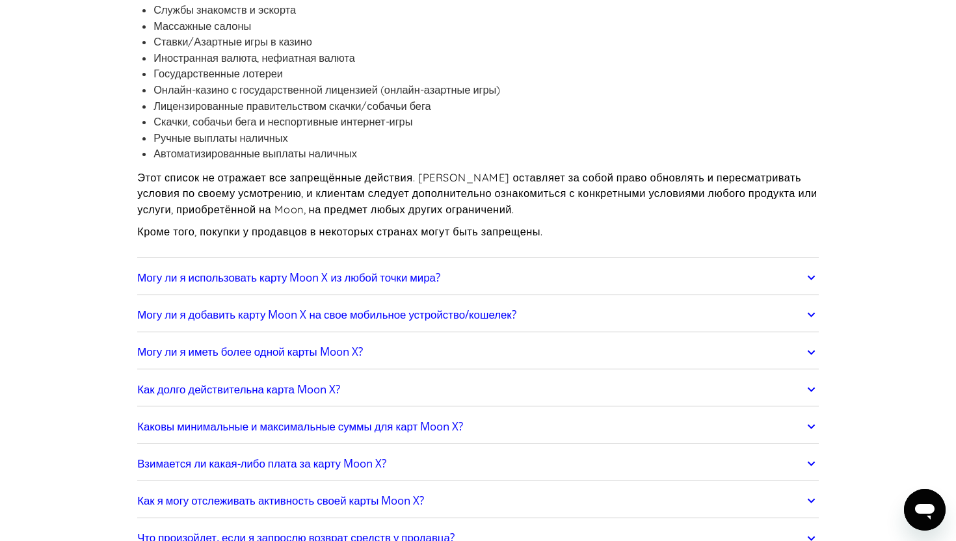
scroll to position [1929, 0]
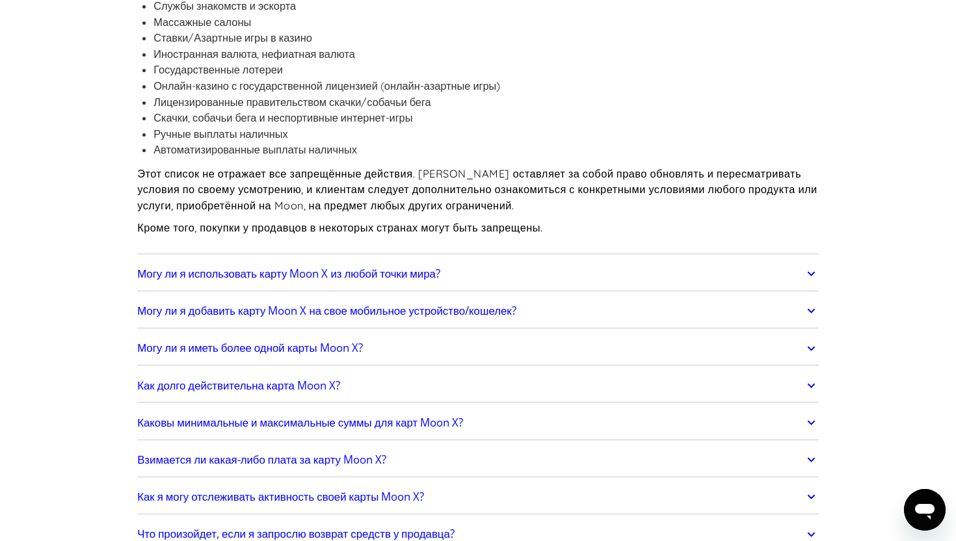
click at [490, 287] on link "Могу ли я использовать карту Moon X из любой точки мира?" at bounding box center [478, 273] width 682 height 27
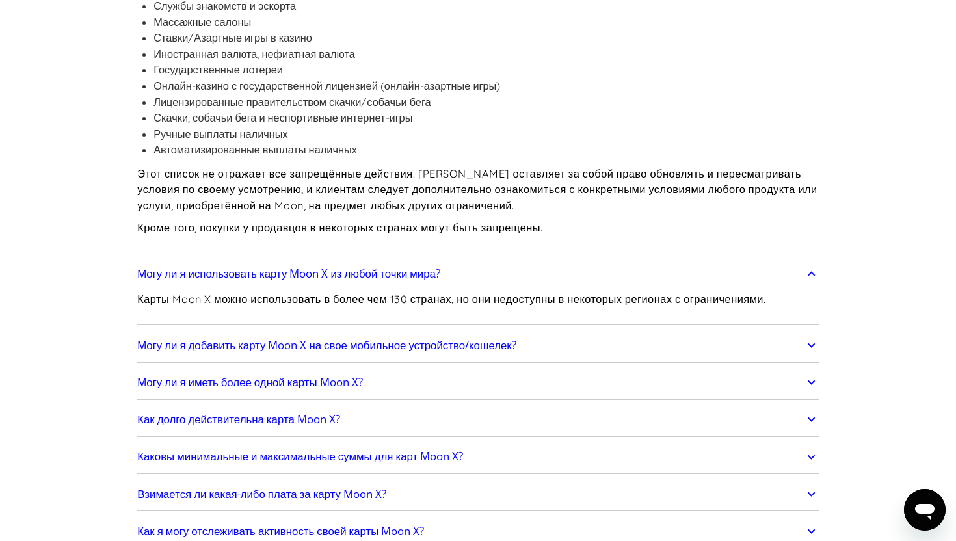
click at [474, 353] on font "Могу ли я добавить карту Moon X на свое мобильное устройство/кошелек?" at bounding box center [326, 345] width 379 height 15
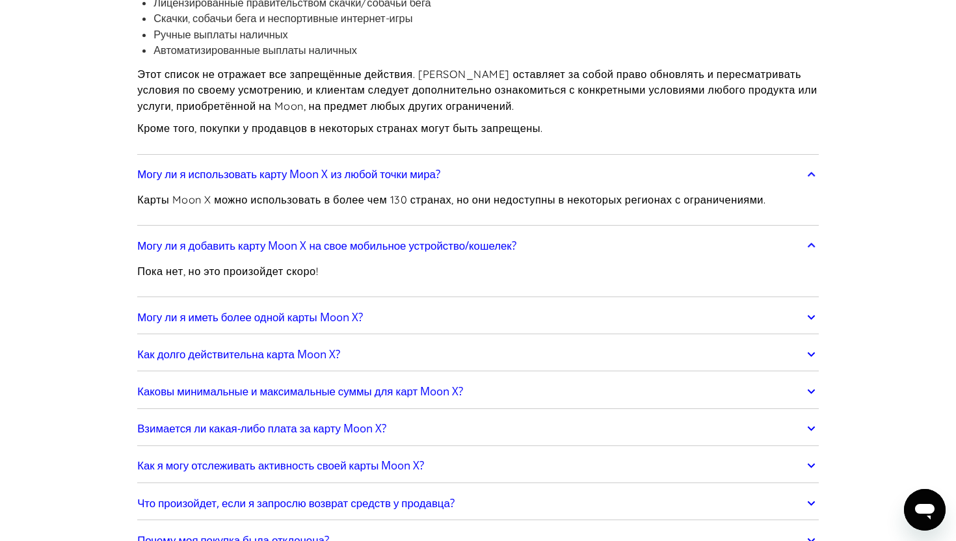
scroll to position [2039, 0]
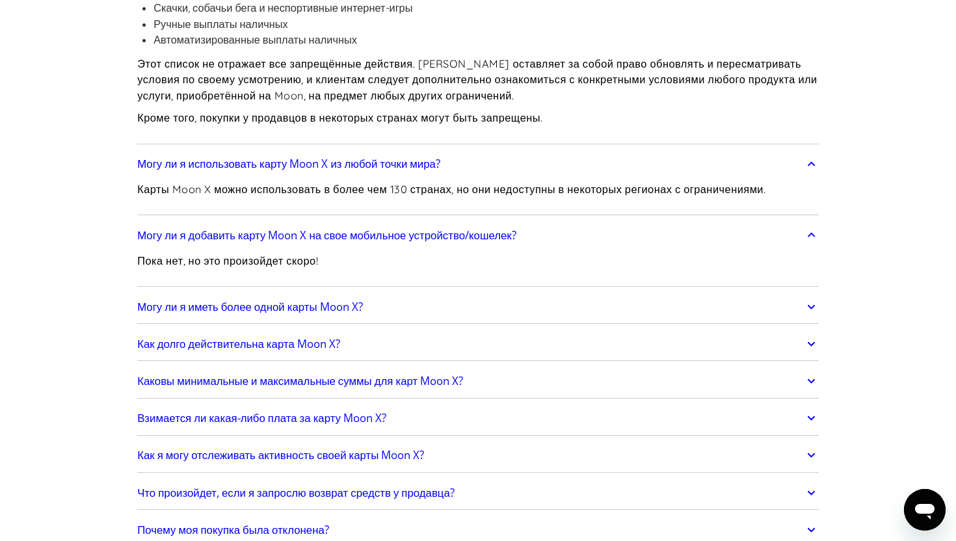
click at [440, 321] on link "Могу ли я иметь более одной карты Moon X?" at bounding box center [478, 306] width 682 height 27
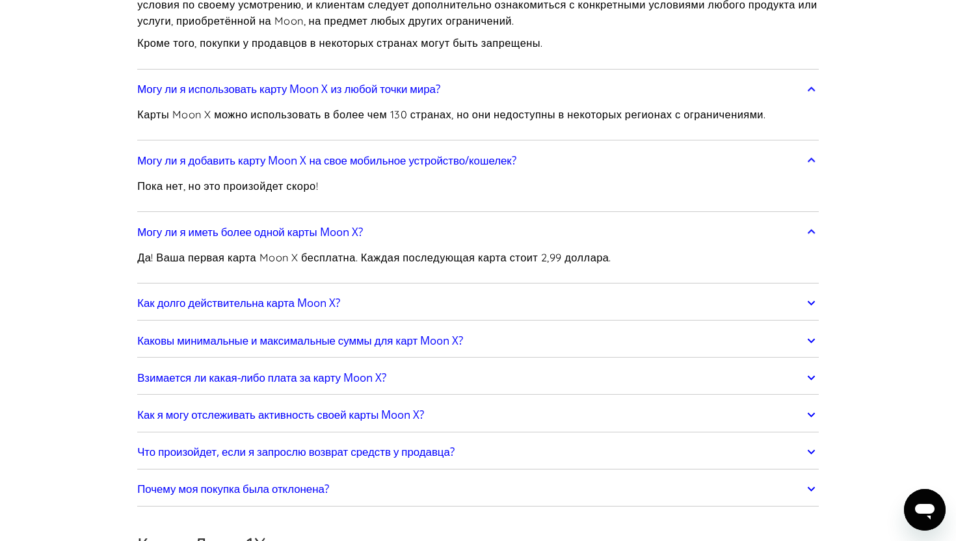
scroll to position [2117, 0]
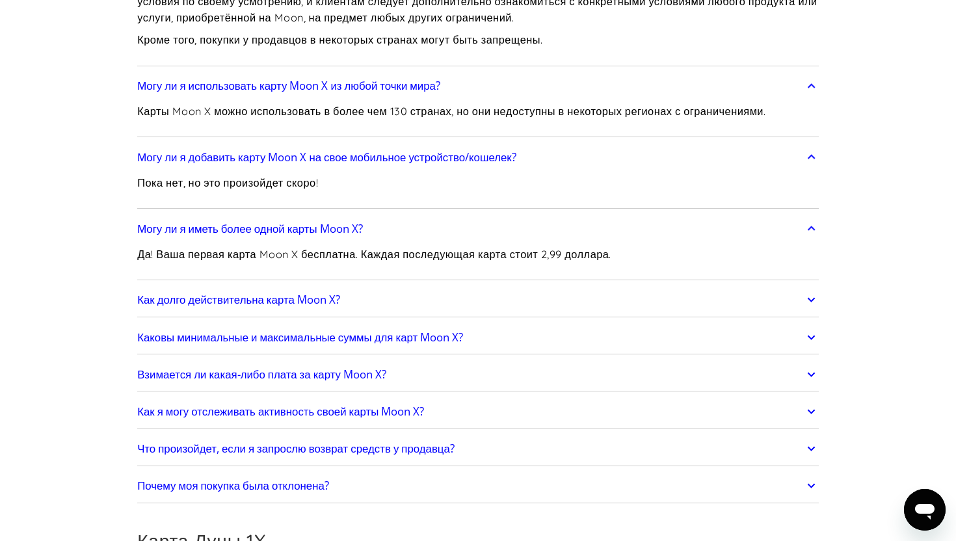
click at [440, 314] on link "Как долго действительна карта Moon X?" at bounding box center [478, 299] width 682 height 27
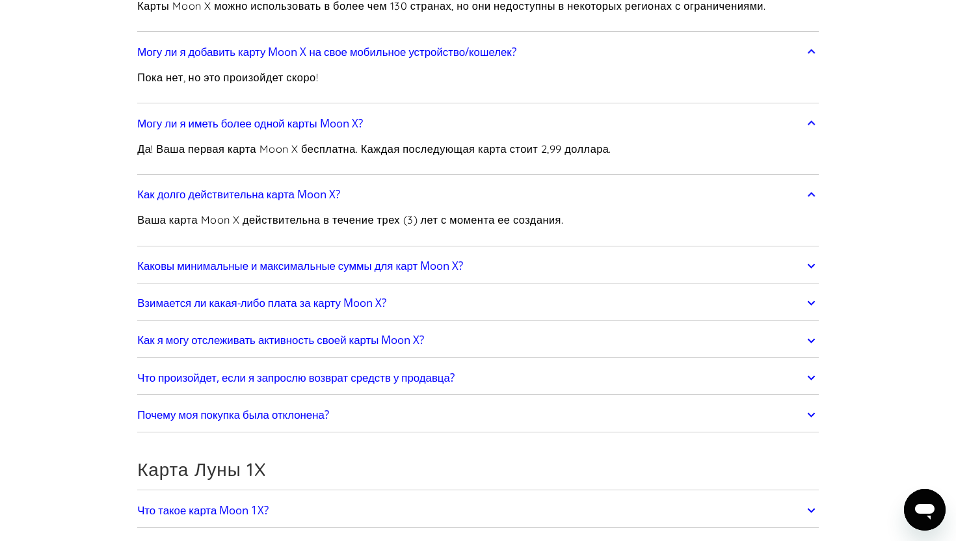
scroll to position [2245, 0]
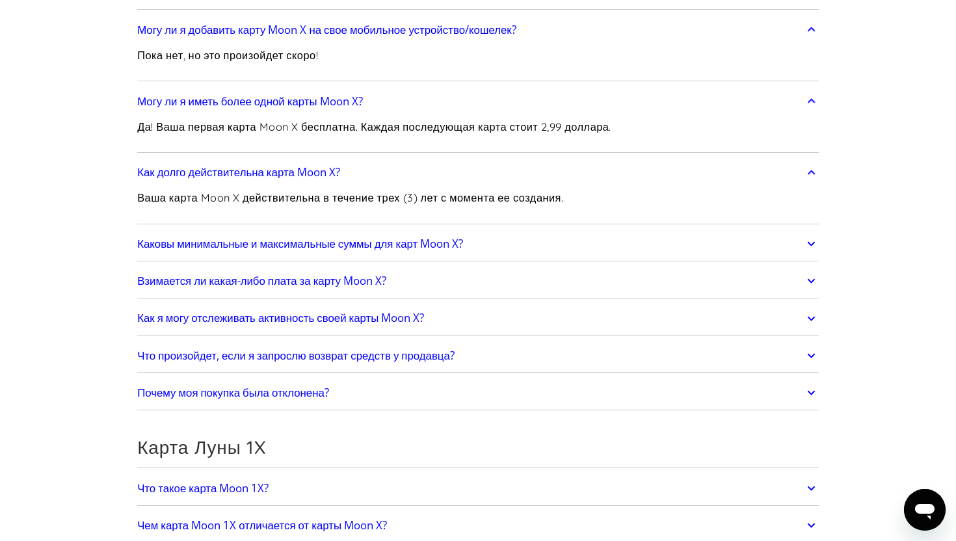
click at [456, 251] on font "Каковы минимальные и максимальные суммы для карт Moon X?" at bounding box center [300, 243] width 326 height 15
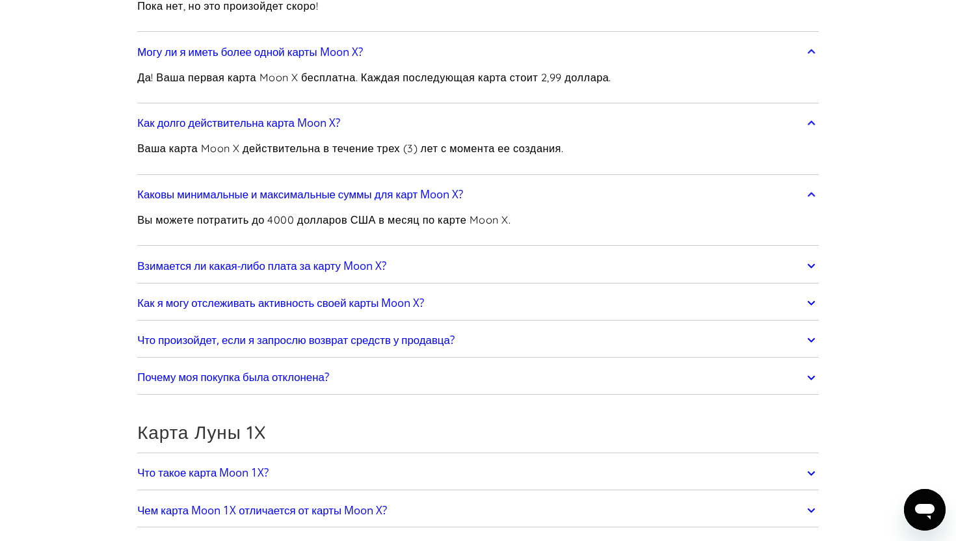
scroll to position [2304, 0]
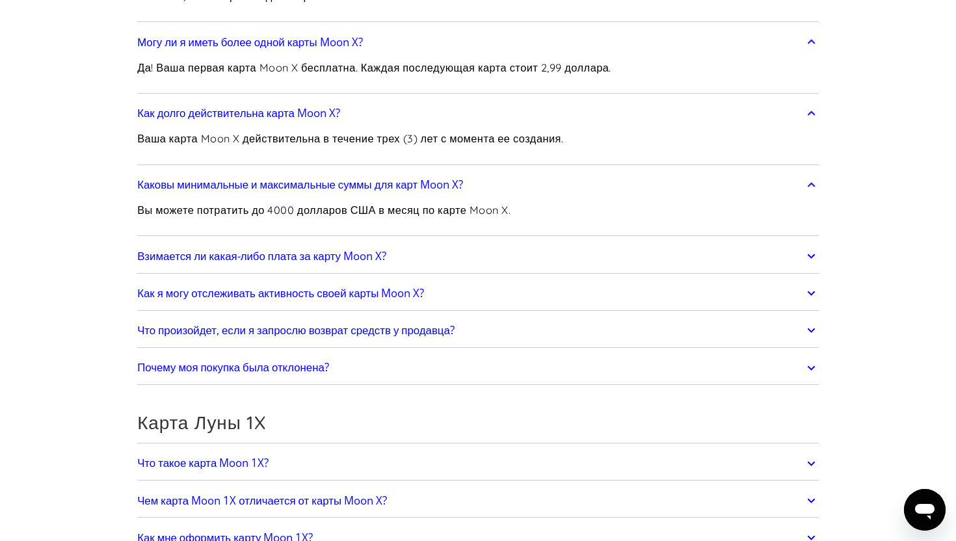
click at [377, 263] on font "Взимается ли какая-либо плата за карту Moon X?" at bounding box center [261, 255] width 249 height 15
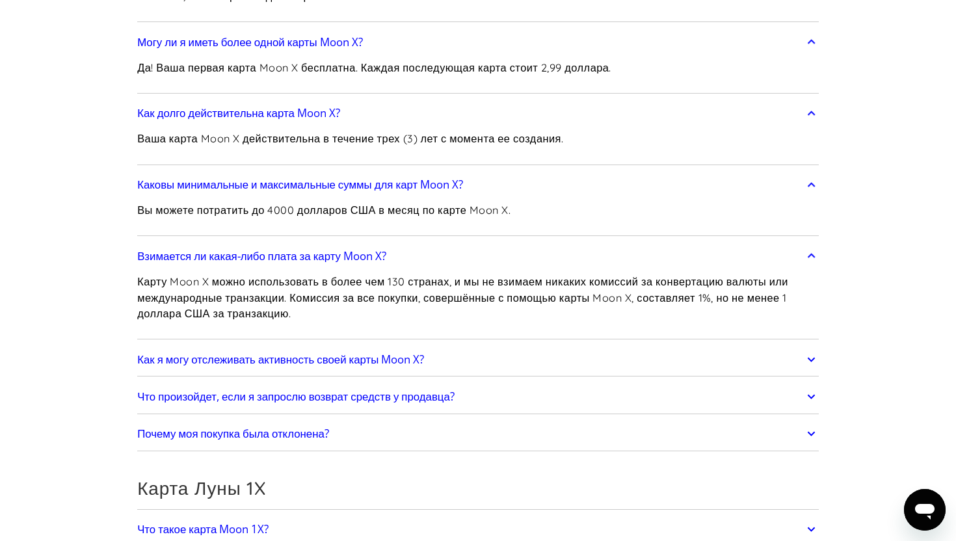
scroll to position [2329, 0]
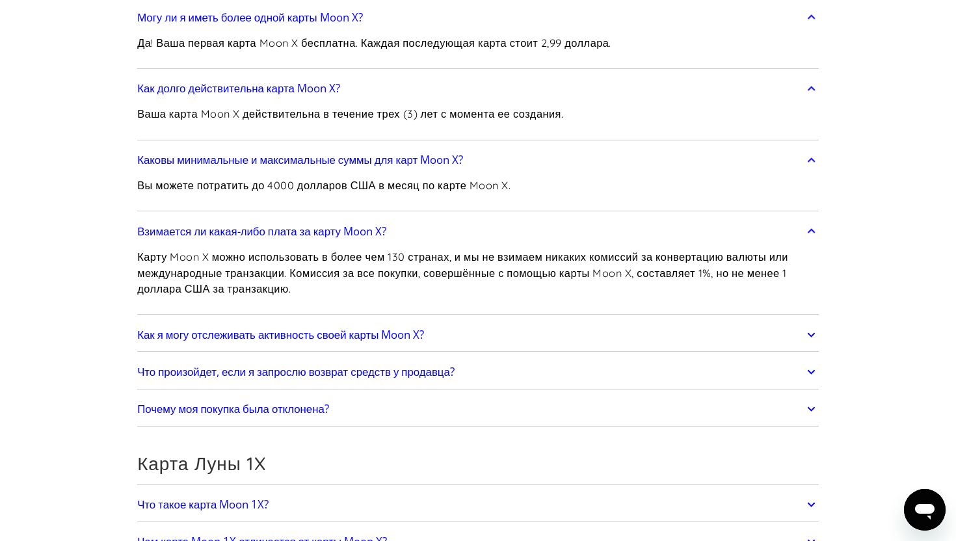
click at [360, 342] on font "Как я могу отслеживать активность своей карты Moon X?" at bounding box center [280, 334] width 287 height 15
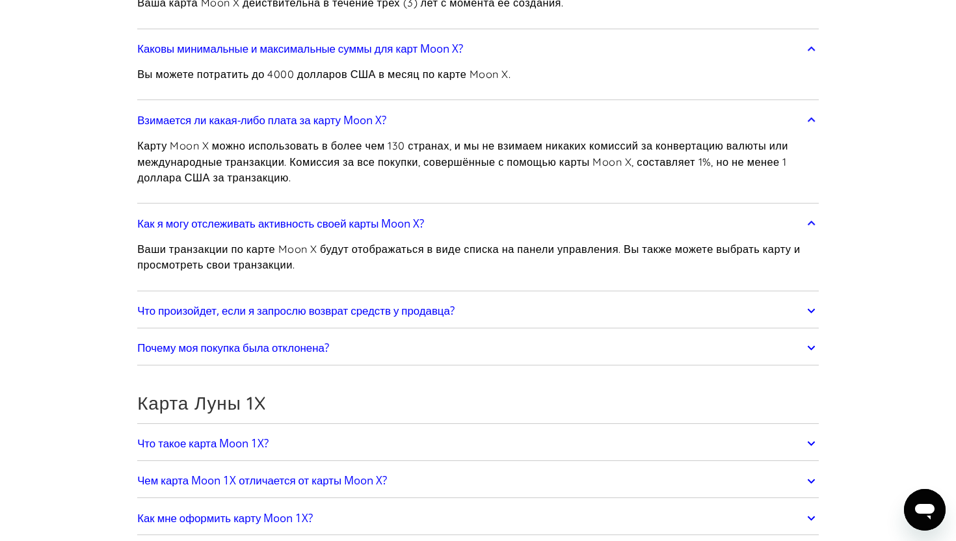
scroll to position [2512, 0]
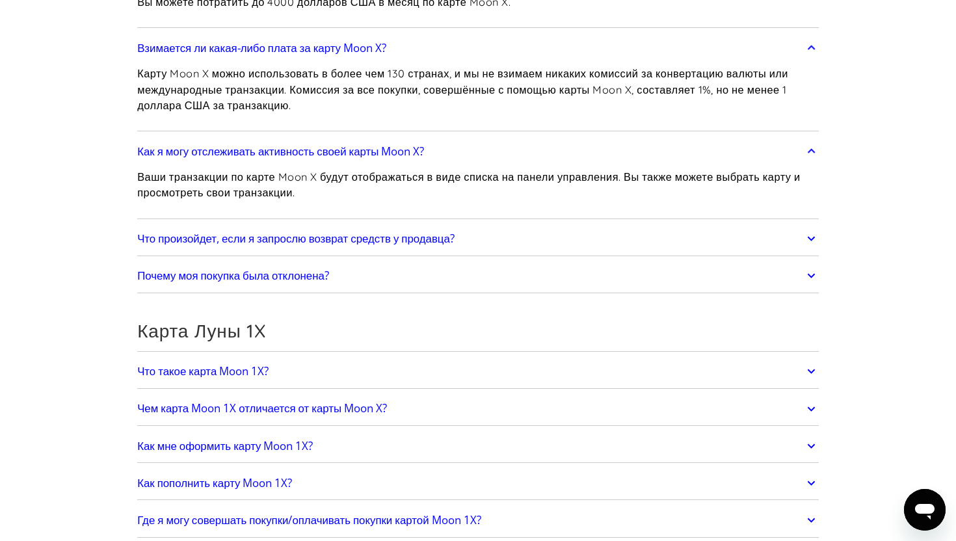
click at [452, 246] on font "Что произойдет, если я запрослю возврат средств у продавца?" at bounding box center [295, 238] width 317 height 15
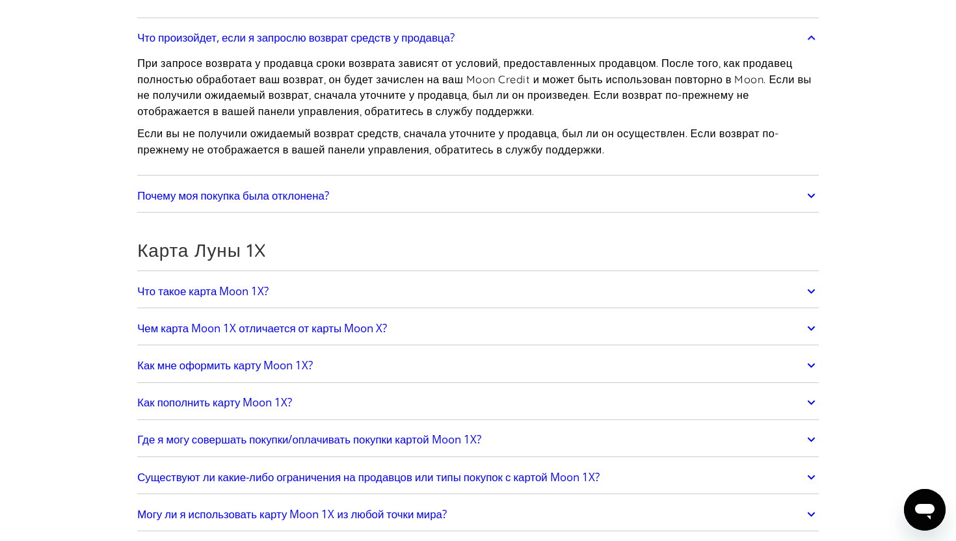
scroll to position [2741, 0]
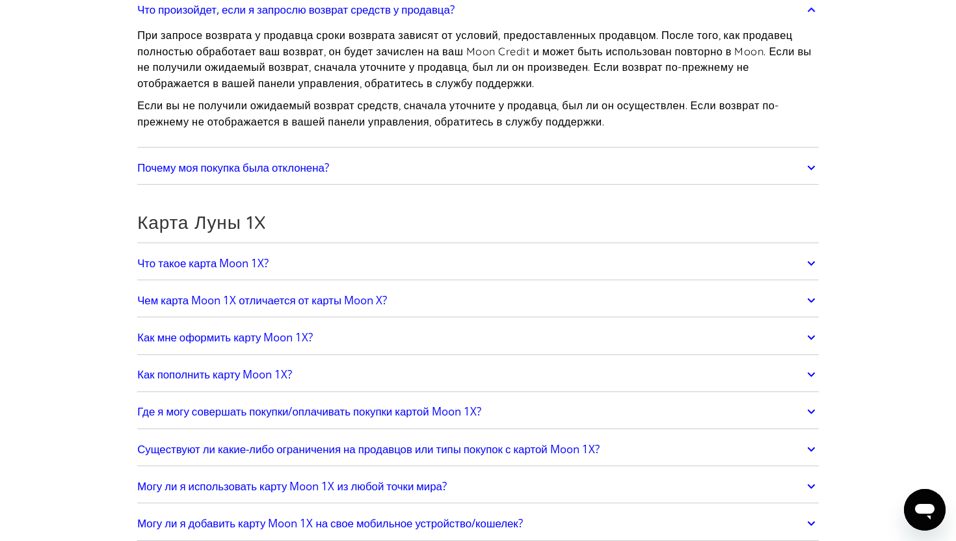
click at [446, 181] on link "Почему моя покупка была отклонена?" at bounding box center [478, 167] width 682 height 27
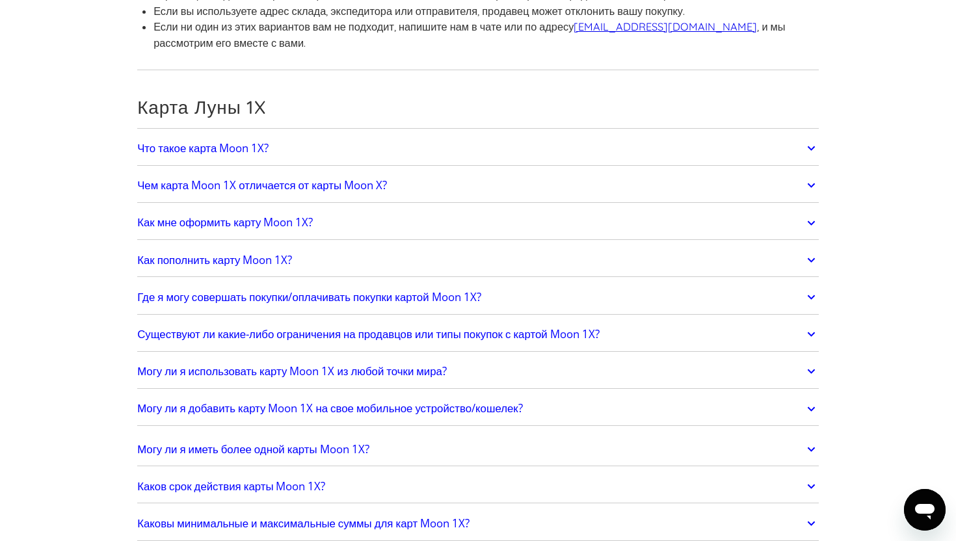
scroll to position [3013, 0]
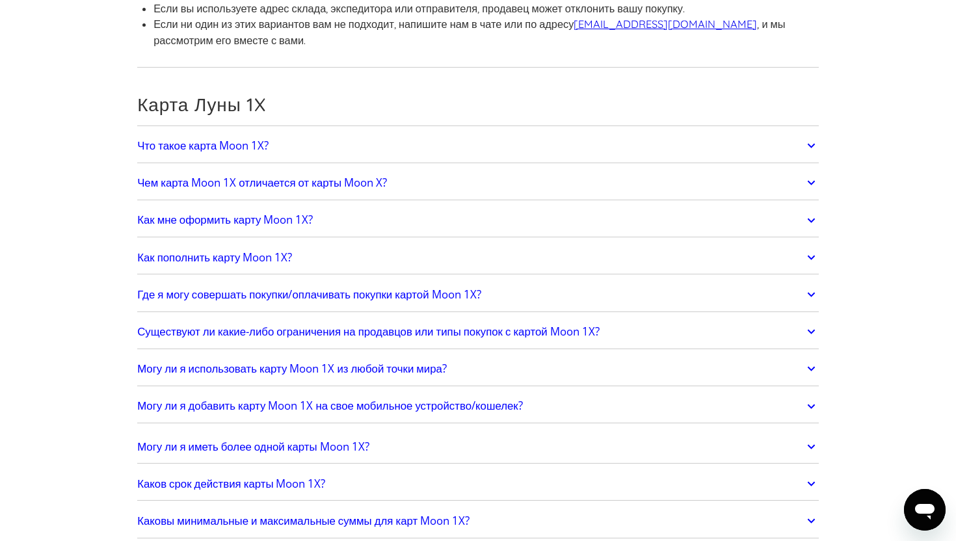
click at [474, 159] on link "Что такое карта Moon 1X?" at bounding box center [478, 145] width 682 height 27
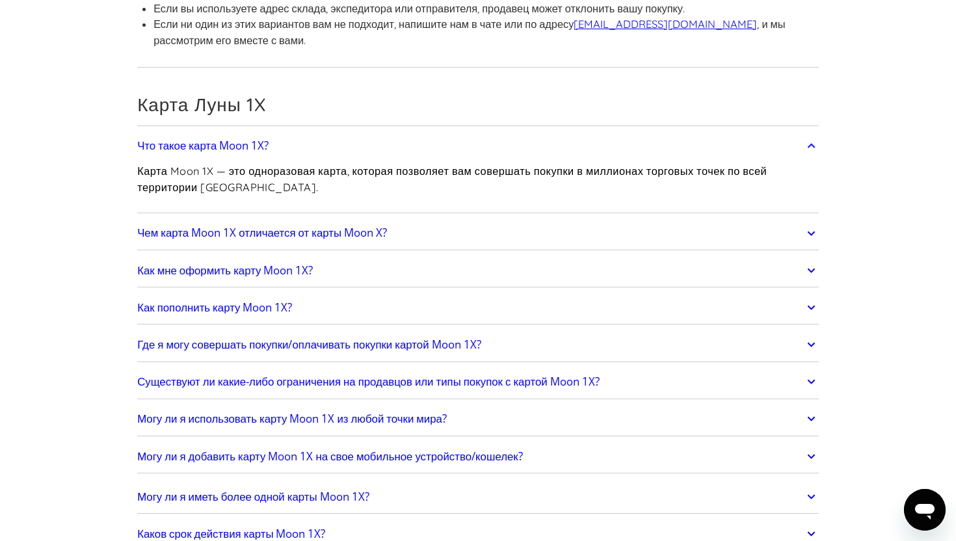
click at [449, 247] on link "Чем карта Moon 1X отличается от карты Moon X?" at bounding box center [478, 233] width 682 height 27
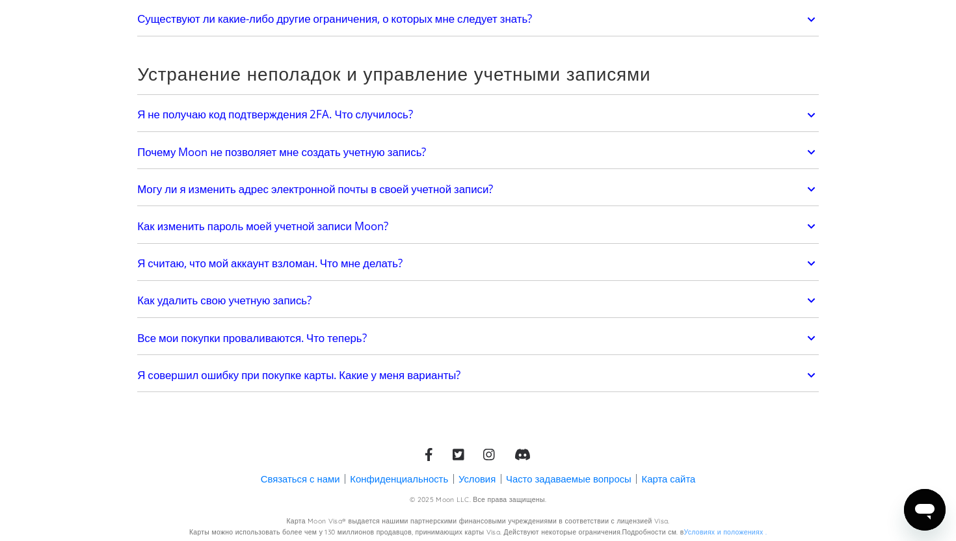
scroll to position [4532, 0]
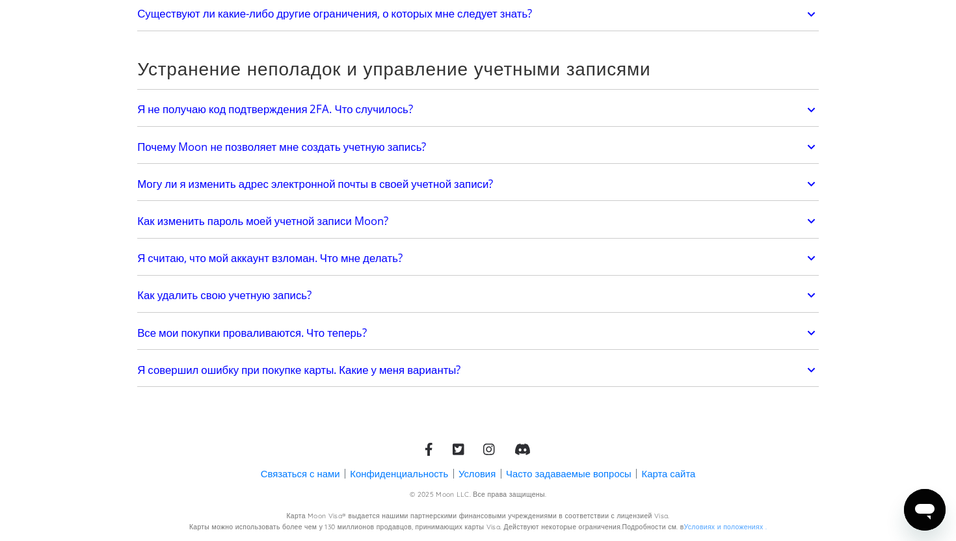
click at [290, 334] on font "Все мои покупки проваливаются. Что теперь?" at bounding box center [251, 332] width 229 height 15
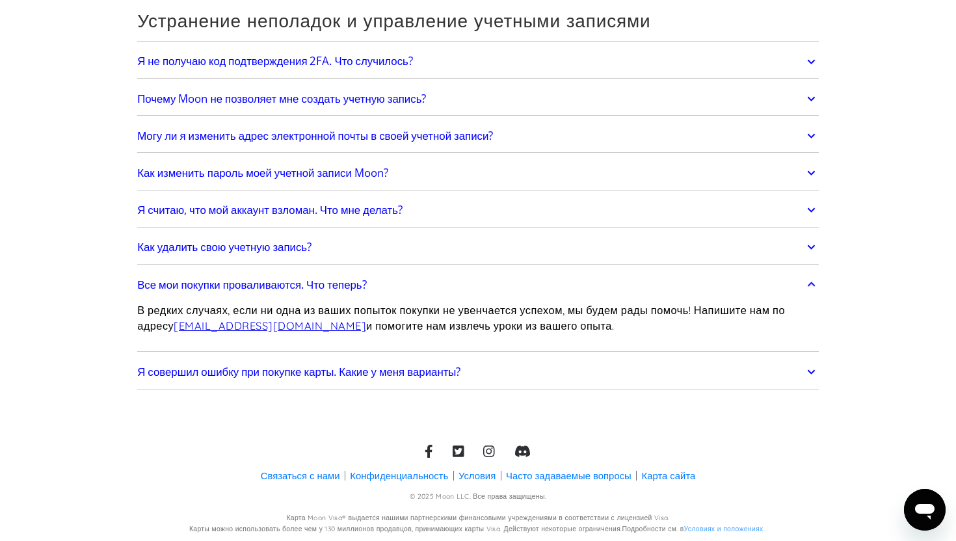
click at [253, 254] on font "Как удалить свою учетную запись?" at bounding box center [224, 246] width 174 height 15
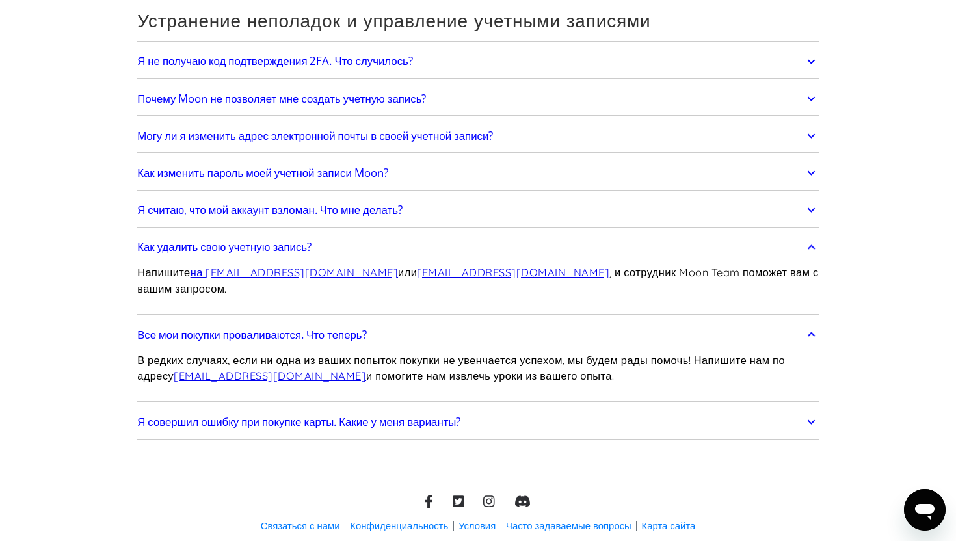
click at [269, 217] on font "Я считаю, что мой аккаунт взломан. Что мне делать?" at bounding box center [269, 209] width 265 height 15
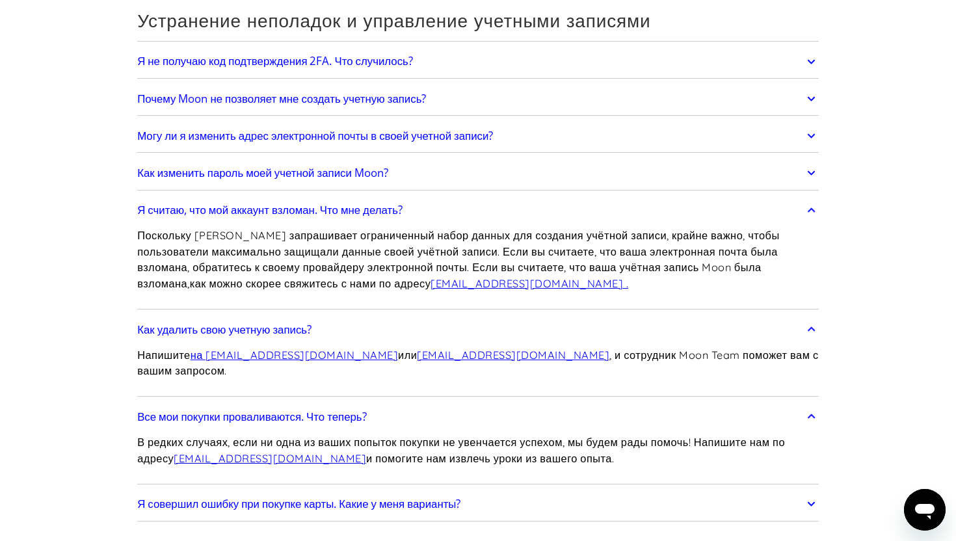
click at [315, 106] on font "Почему Moon не позволяет мне создать учетную запись?" at bounding box center [281, 98] width 289 height 15
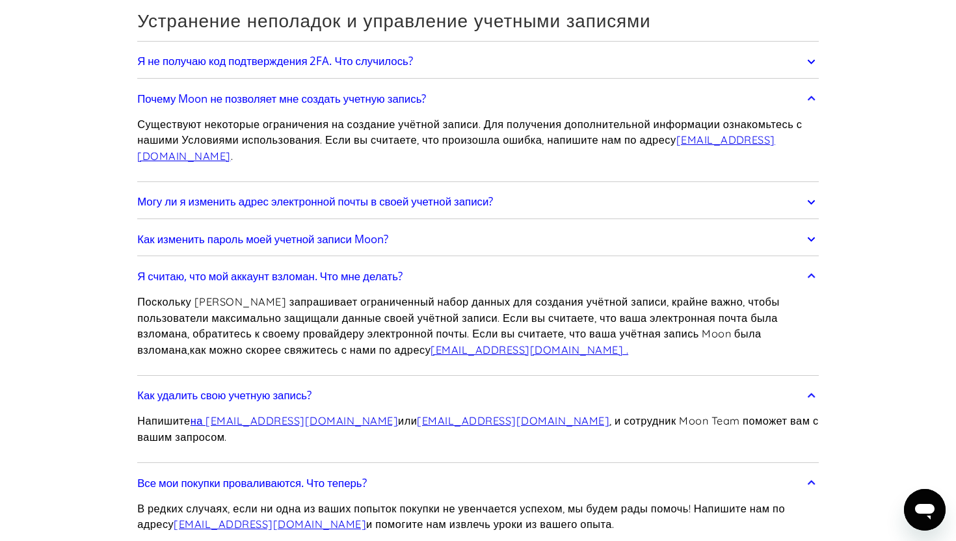
click at [314, 68] on font "Я не получаю код подтверждения 2FA. Что случилось?" at bounding box center [275, 60] width 276 height 15
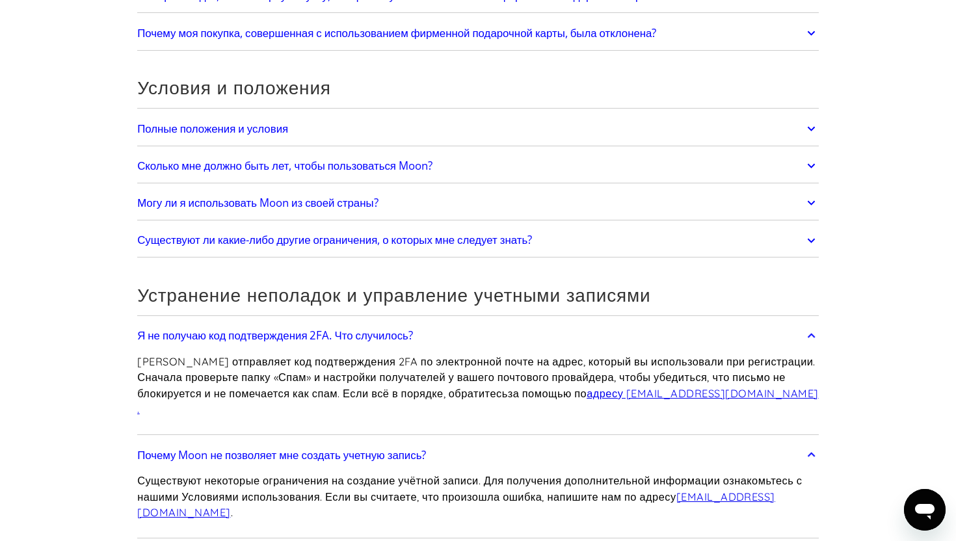
scroll to position [4244, 0]
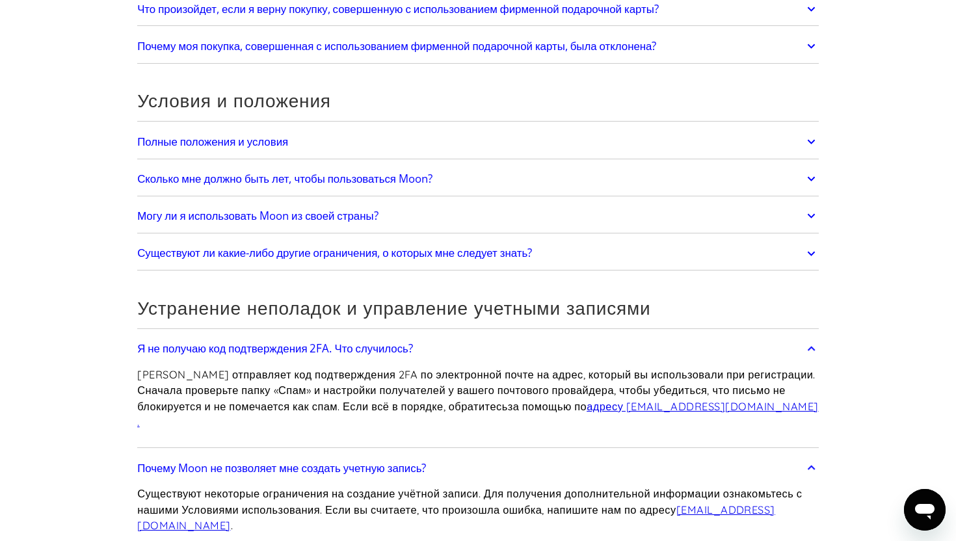
click at [471, 260] on font "Существуют ли какие-либо другие ограничения, о которых мне следует знать?" at bounding box center [334, 252] width 395 height 15
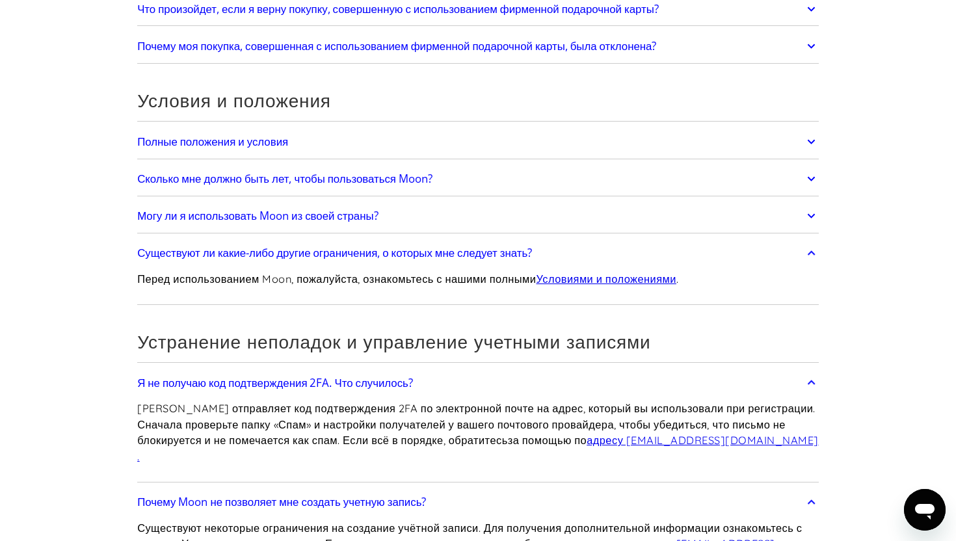
click at [396, 230] on link "Могу ли я использовать Moon из своей страны?" at bounding box center [478, 215] width 682 height 27
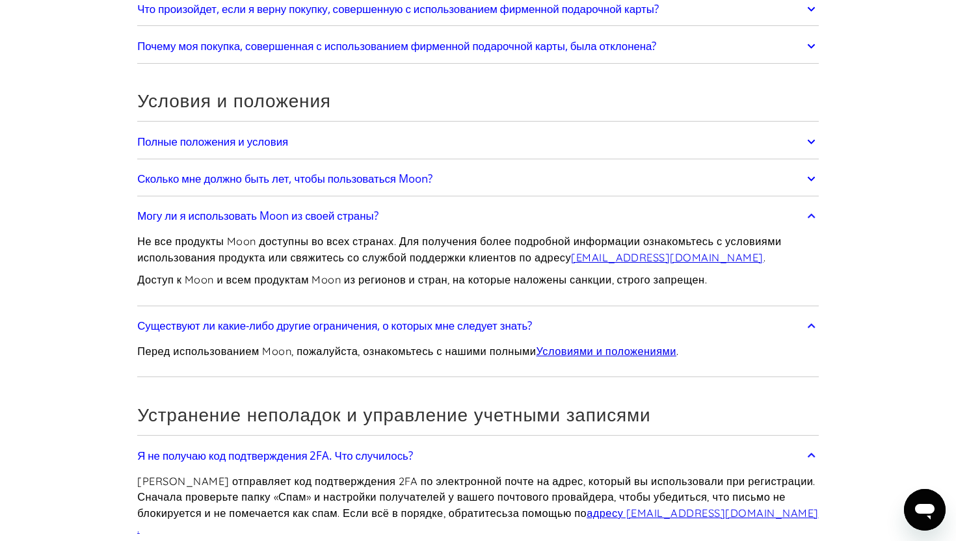
click at [423, 186] on font "Сколько мне должно быть лет, чтобы пользоваться Moon?" at bounding box center [284, 178] width 295 height 15
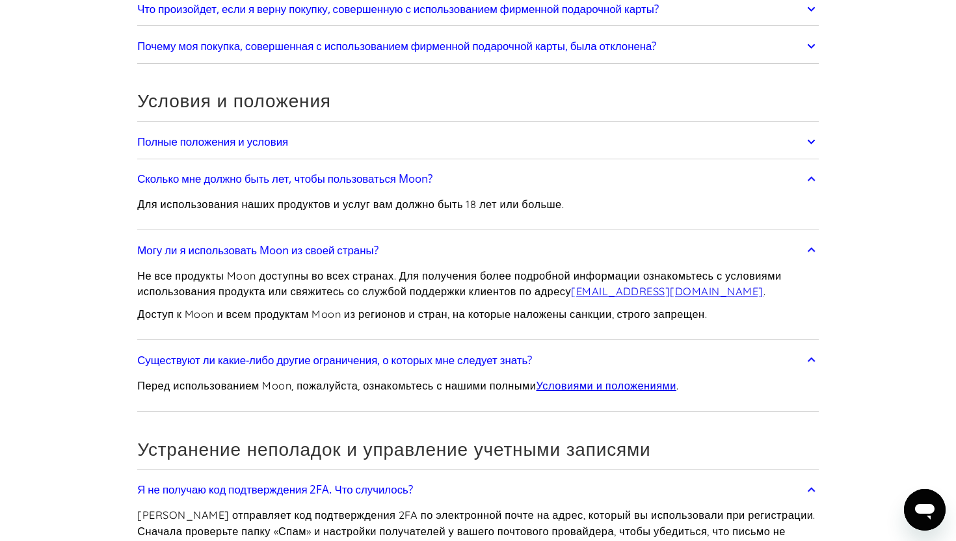
click at [288, 149] on font "Полные положения и условия" at bounding box center [212, 141] width 151 height 15
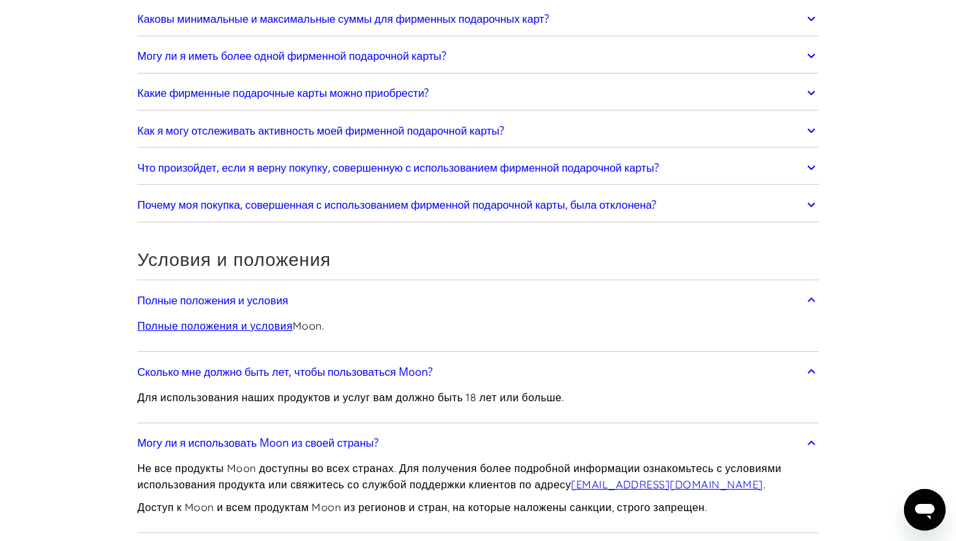
scroll to position [4079, 0]
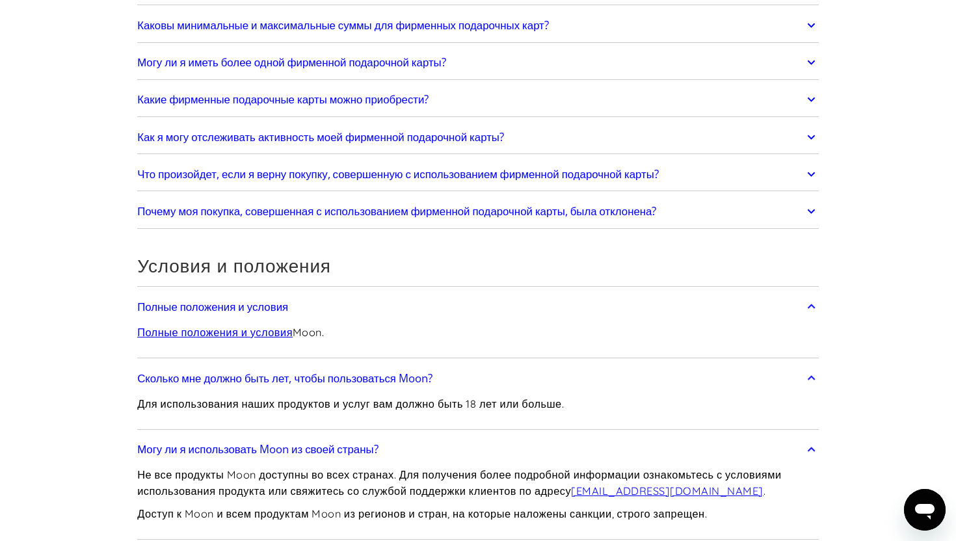
click at [632, 219] on font "Почему моя покупка, совершенная с использованием фирменной подарочной карты, бы…" at bounding box center [396, 211] width 519 height 15
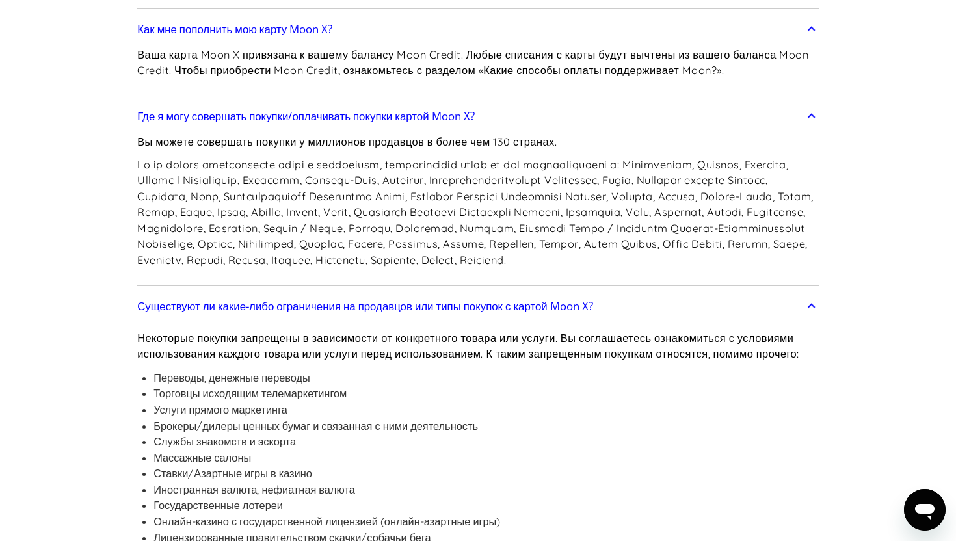
scroll to position [1478, 0]
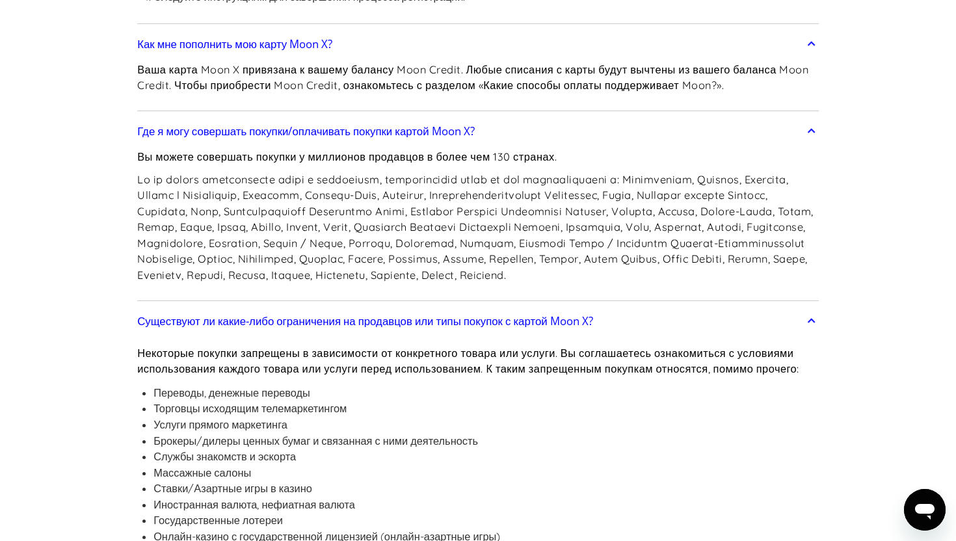
click at [808, 333] on icon at bounding box center [811, 321] width 15 height 23
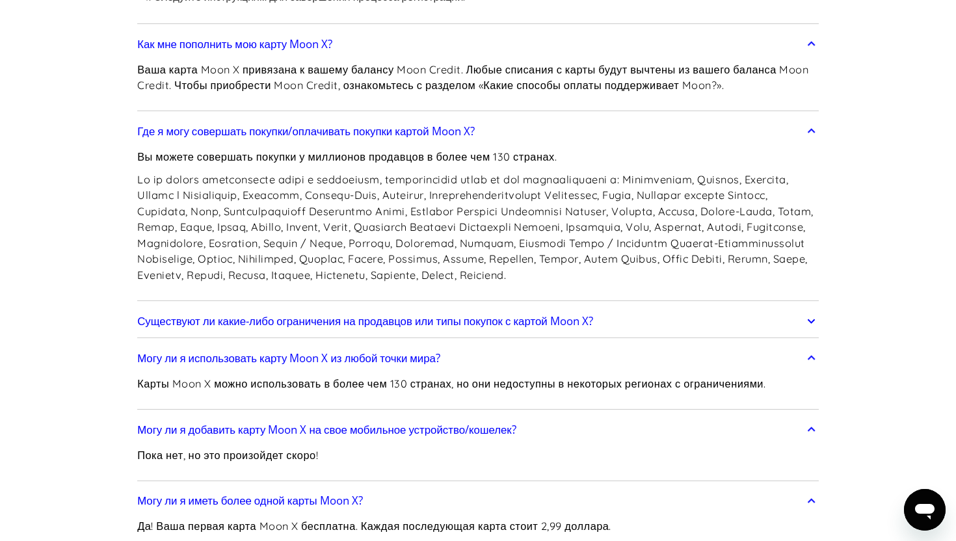
click at [800, 144] on link "Где я могу совершать покупки/оплачивать покупки картой Moon X?" at bounding box center [478, 131] width 682 height 27
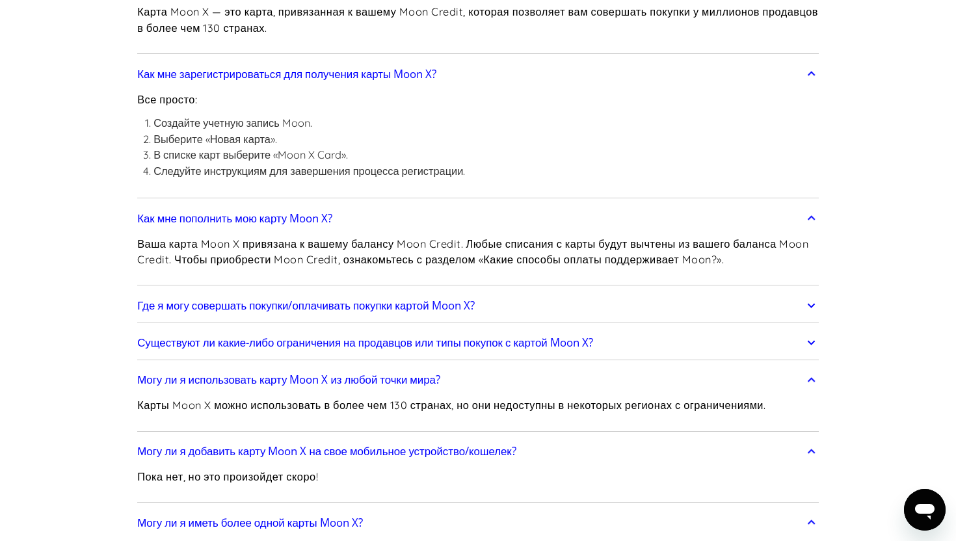
scroll to position [1302, 0]
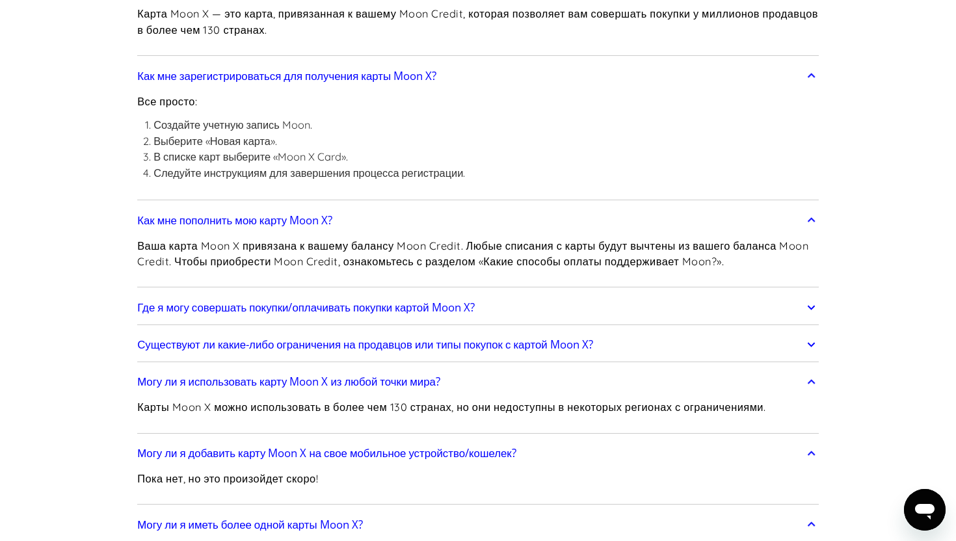
click at [807, 250] on div "Ваша карта Moon X привязана к вашему балансу Moon Credit. Любые списания с карт…" at bounding box center [478, 259] width 682 height 50
click at [807, 232] on icon at bounding box center [811, 220] width 15 height 23
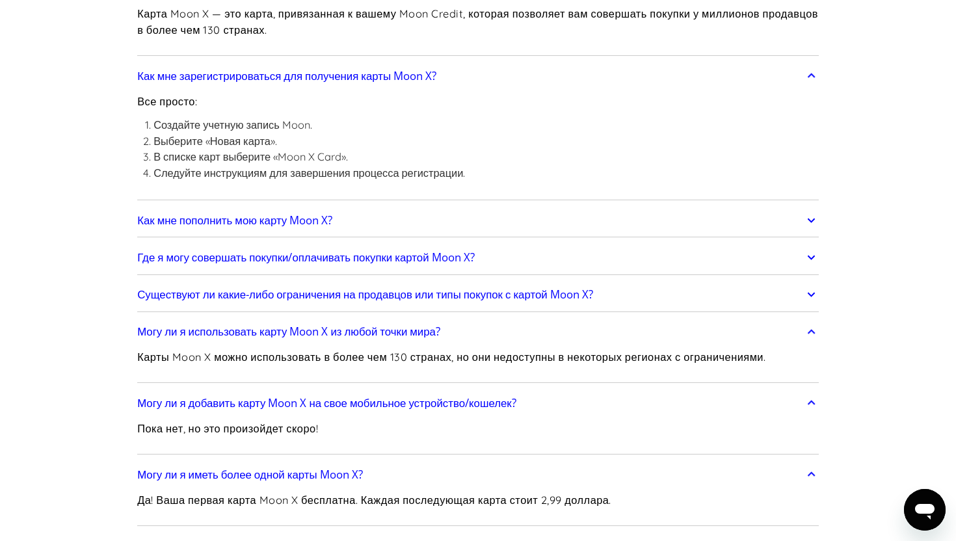
click at [808, 88] on icon at bounding box center [811, 75] width 15 height 23
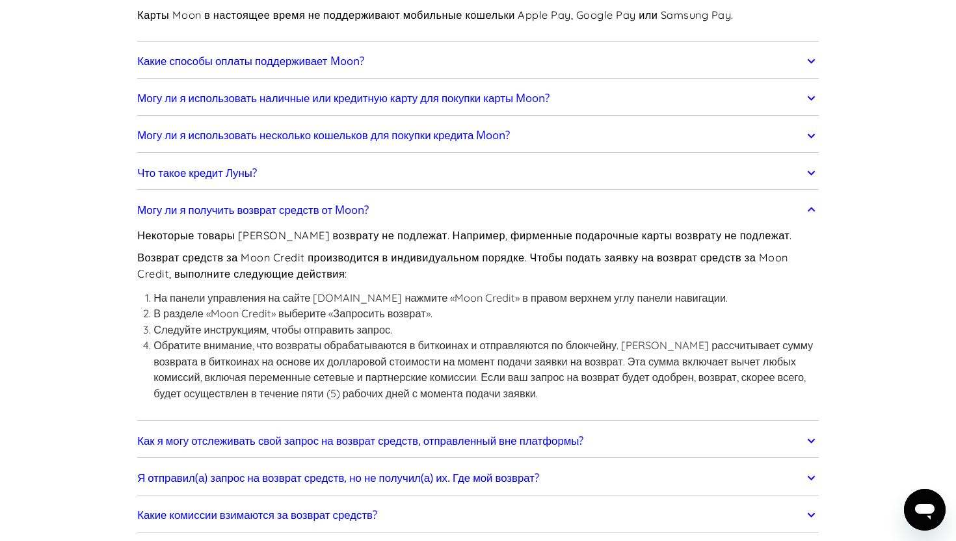
scroll to position [0, 0]
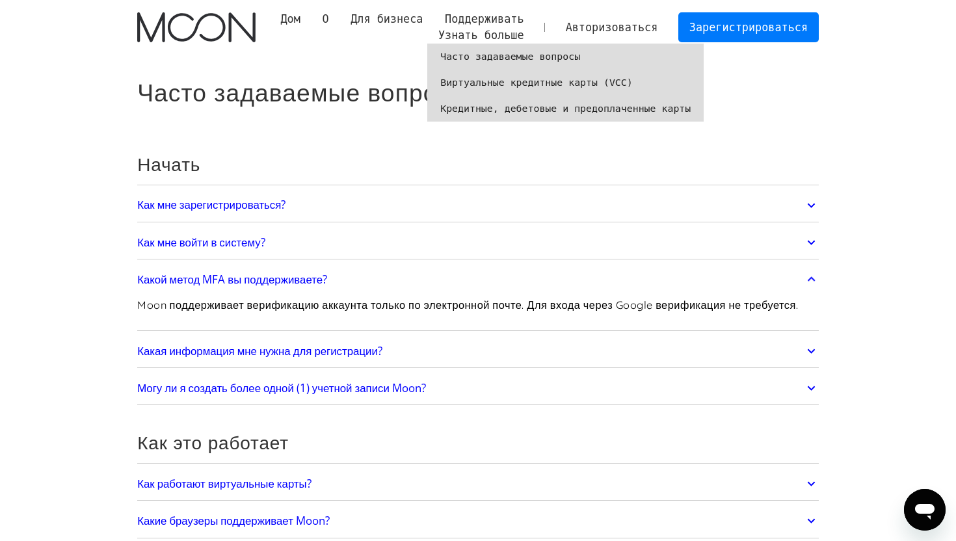
click at [487, 109] on font "Кредитные, дебетовые и предоплаченные карты" at bounding box center [565, 109] width 250 height 12
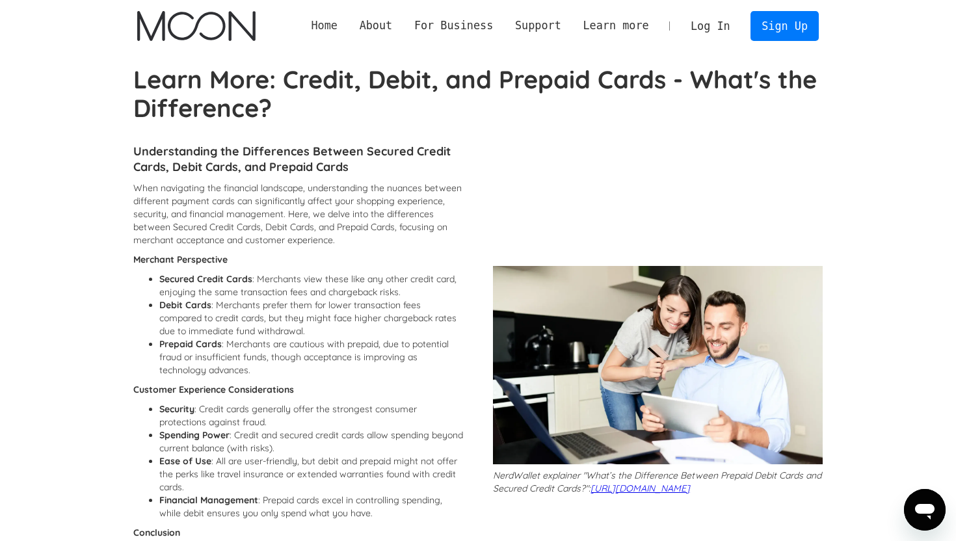
click at [318, 21] on link "Home" at bounding box center [325, 26] width 48 height 16
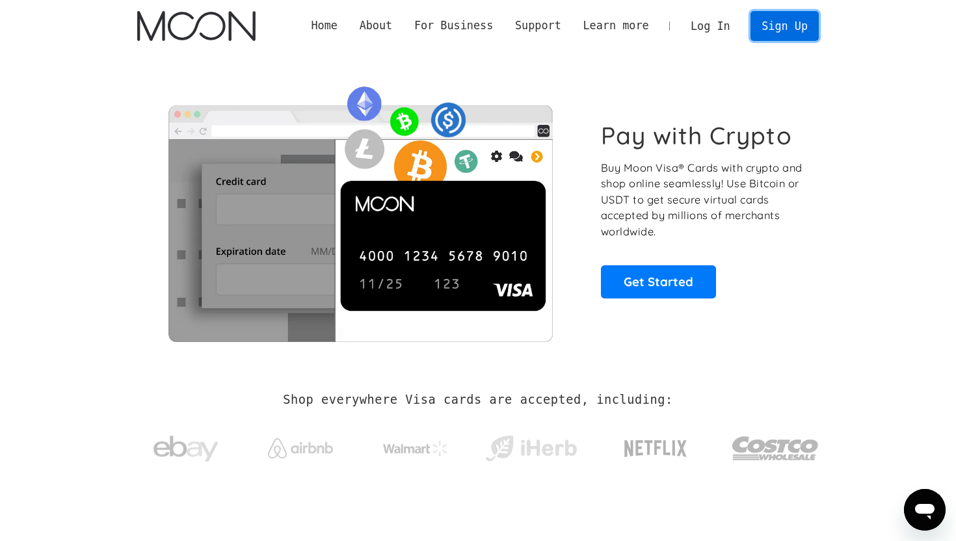
click at [781, 21] on link "Sign Up" at bounding box center [785, 25] width 68 height 29
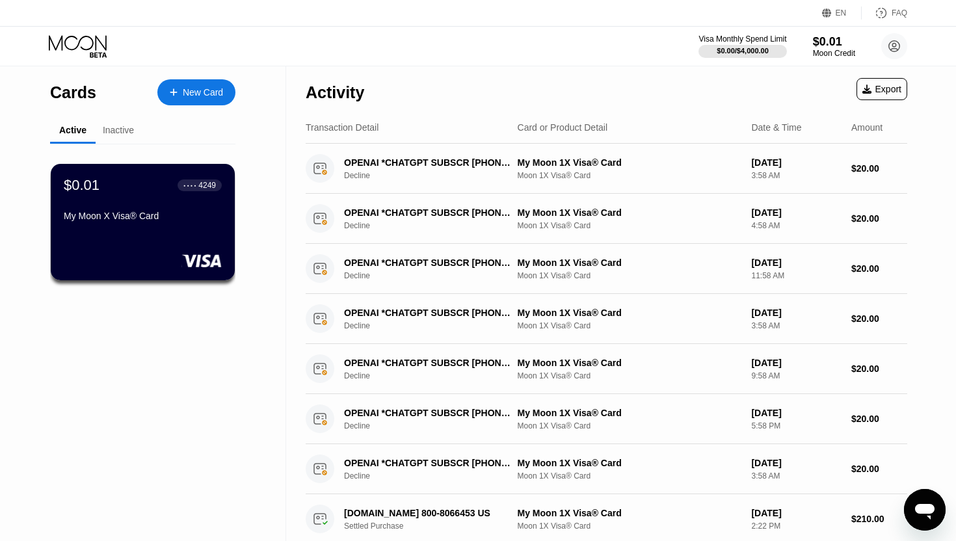
click at [836, 12] on div "EN" at bounding box center [841, 12] width 11 height 9
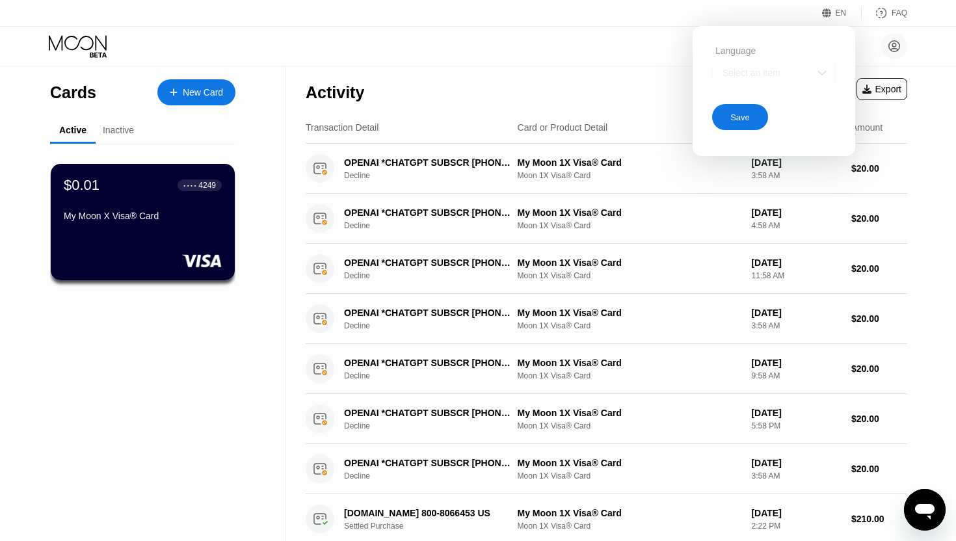
click at [800, 70] on div "Select an item" at bounding box center [764, 73] width 90 height 10
click at [736, 85] on div at bounding box center [774, 111] width 124 height 53
click at [740, 70] on div "Select an item" at bounding box center [764, 73] width 90 height 10
click at [948, 127] on div "Cards New Card Active Inactive $0.01 ● ● ● ● 4249 My Moon X Visa® Card $0.00 ● …" at bounding box center [478, 330] width 956 height 528
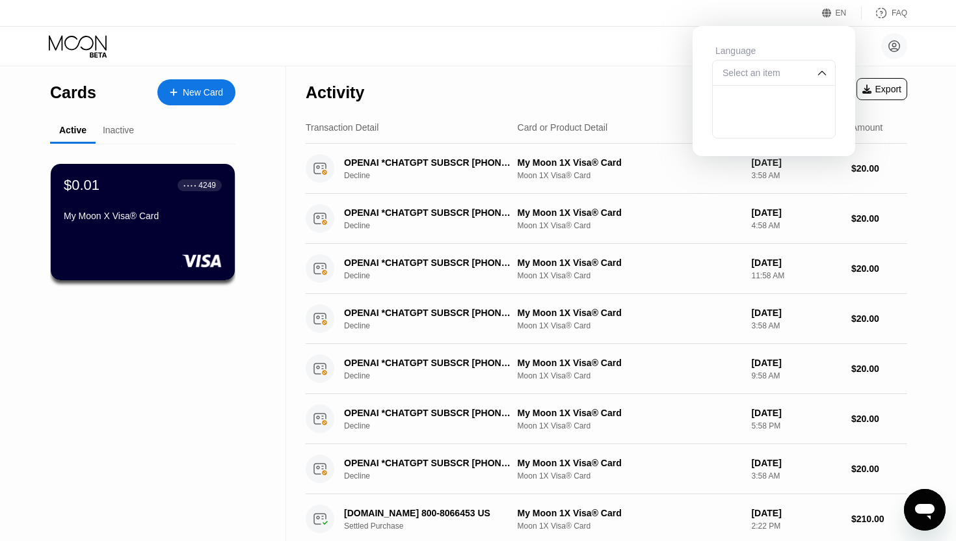
click at [172, 325] on div "Cards New Card Active Inactive $0.01 ● ● ● ● 4249 My Moon X Visa® Card $0.00 ● …" at bounding box center [143, 330] width 286 height 528
click at [172, 274] on div "$0.01 ● ● ● ● 4249 My Moon X Visa® Card" at bounding box center [143, 222] width 186 height 118
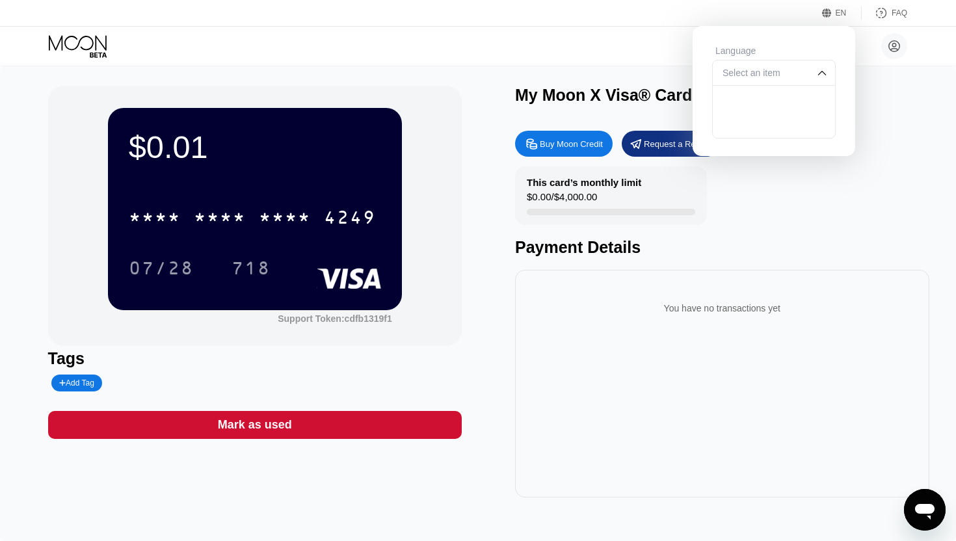
click at [896, 87] on div "My Moon X Visa® Card" at bounding box center [722, 95] width 414 height 19
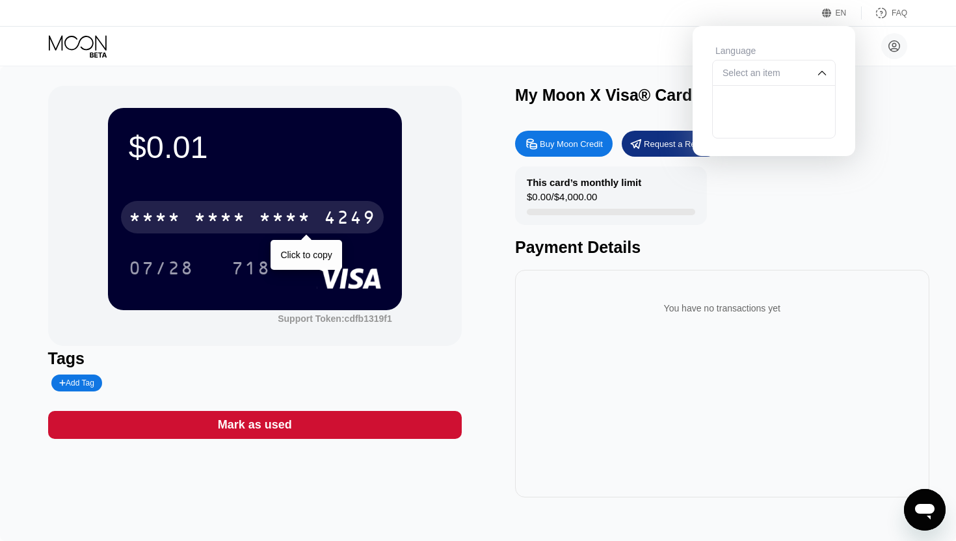
click at [267, 222] on div "* * * *" at bounding box center [285, 219] width 52 height 21
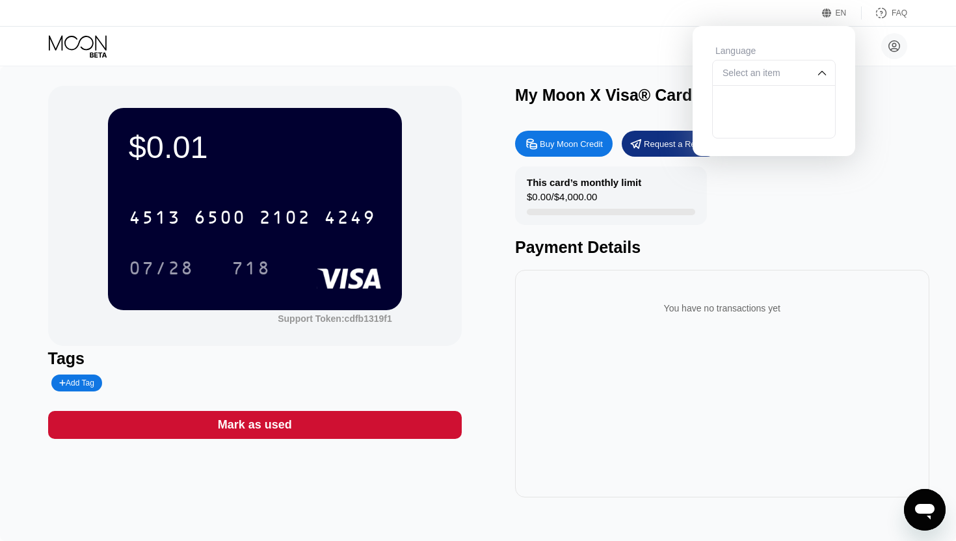
click at [720, 267] on div "Buy Moon Credit Request a Refund This card’s monthly limit $0.00 / $4,000.00 Pa…" at bounding box center [722, 310] width 414 height 373
click at [561, 129] on div "Buy Moon Credit Request a Refund This card’s monthly limit $0.00 / $4,000.00 Pa…" at bounding box center [722, 310] width 414 height 373
click at [559, 146] on div "Buy Moon Credit" at bounding box center [571, 144] width 63 height 11
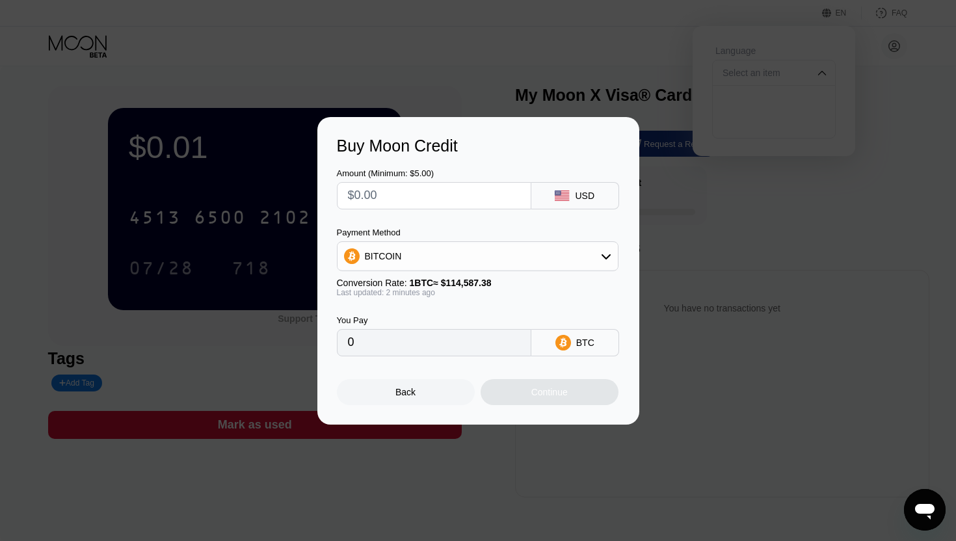
click at [453, 177] on div "Amount (Minimum: $5.00)" at bounding box center [434, 173] width 194 height 10
click at [444, 181] on div "Amount (Minimum: $5.00)" at bounding box center [434, 188] width 194 height 41
click at [427, 189] on input "text" at bounding box center [434, 196] width 172 height 26
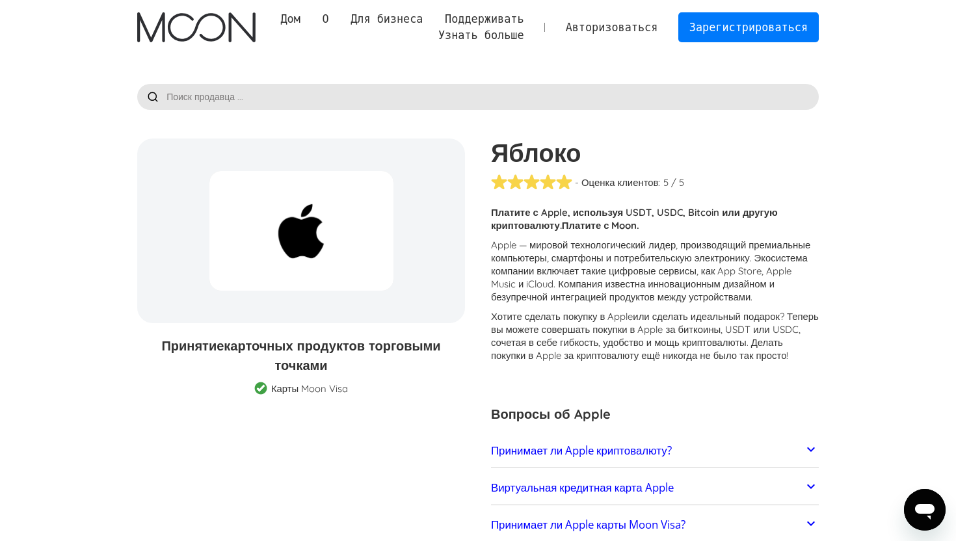
click at [816, 160] on h1 "Яблоко" at bounding box center [655, 153] width 328 height 29
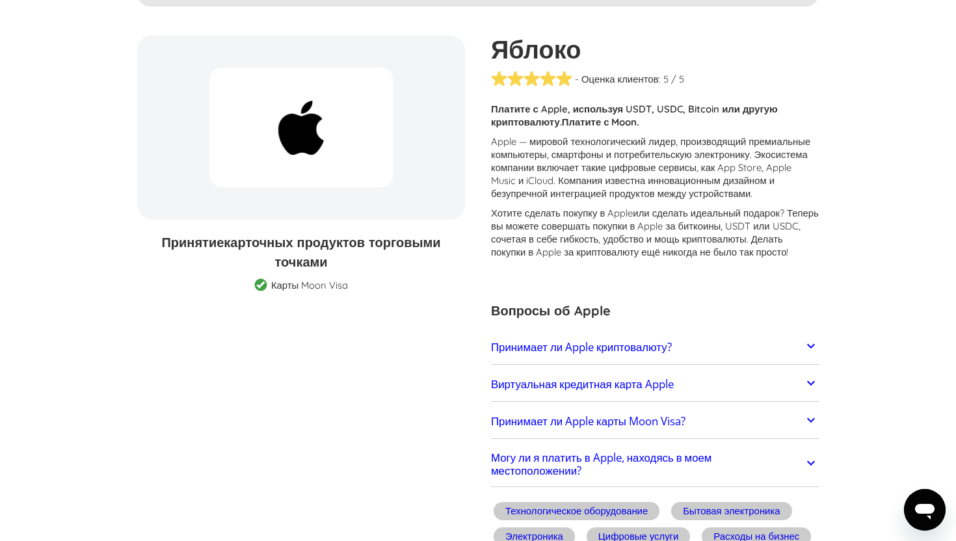
scroll to position [285, 0]
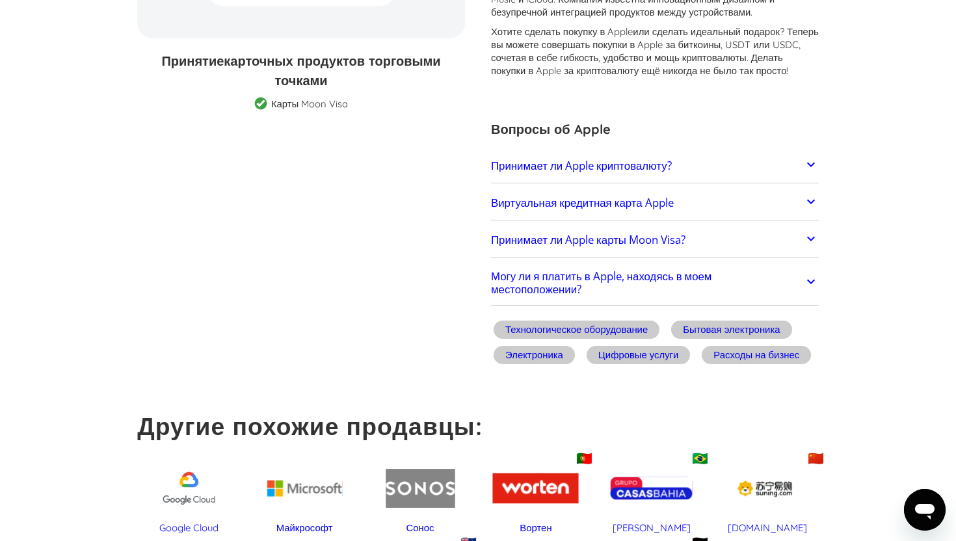
click at [799, 212] on link "Виртуальная кредитная карта Apple" at bounding box center [655, 202] width 328 height 27
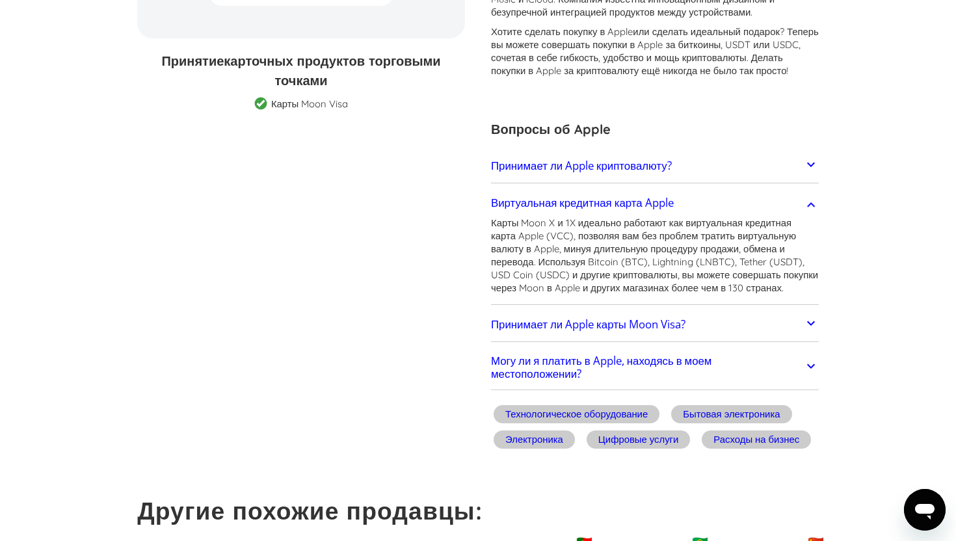
click at [789, 338] on link "Принимает ли Apple карты Moon Visa?" at bounding box center [655, 324] width 328 height 27
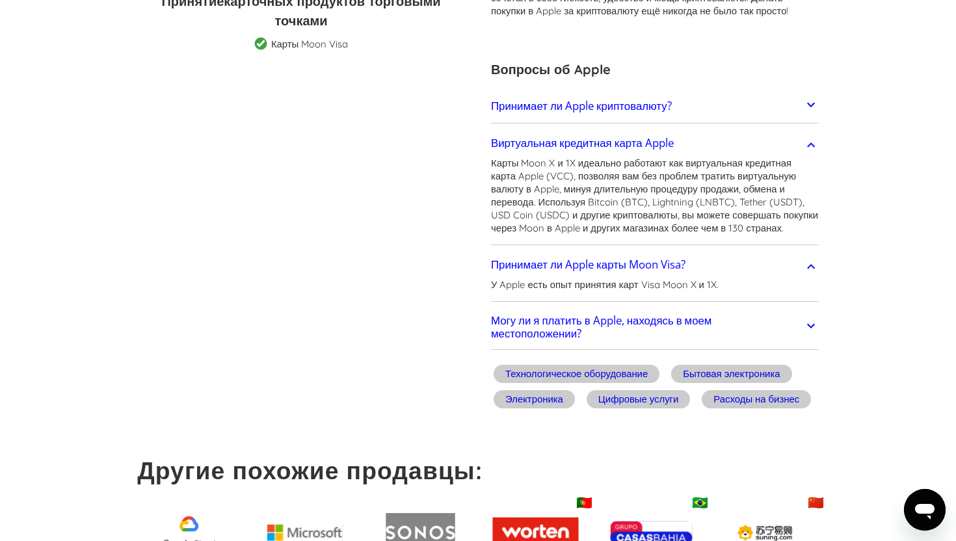
scroll to position [347, 0]
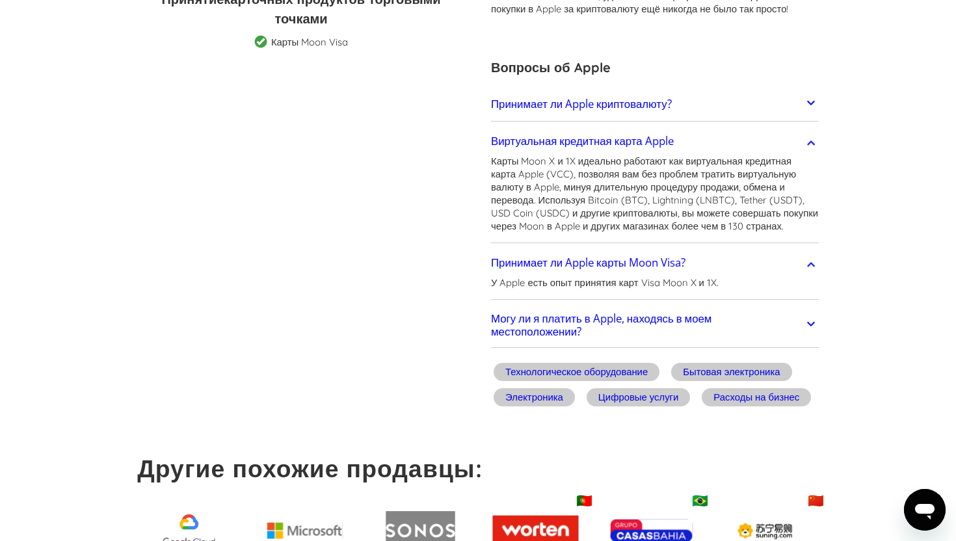
click at [815, 332] on icon at bounding box center [811, 324] width 16 height 16
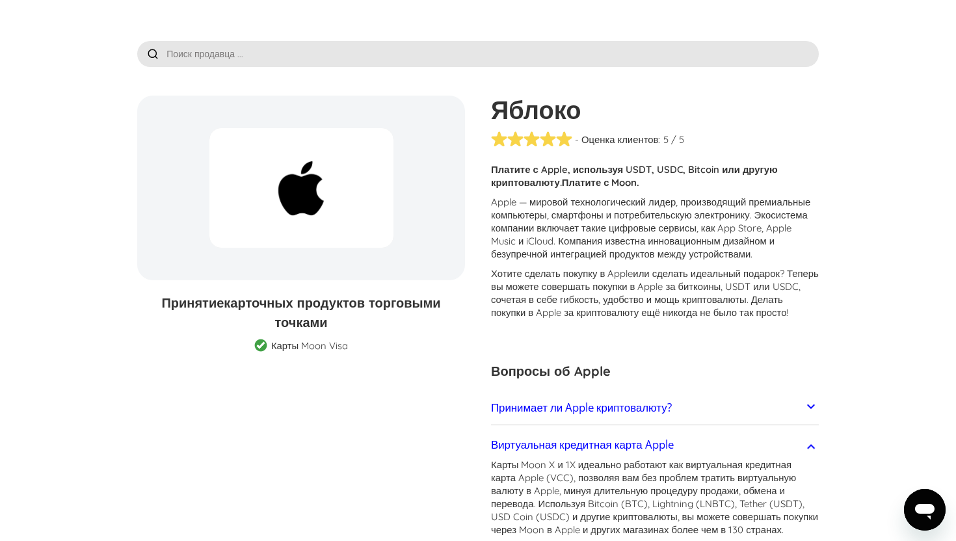
scroll to position [0, 0]
